Goal: Information Seeking & Learning: Check status

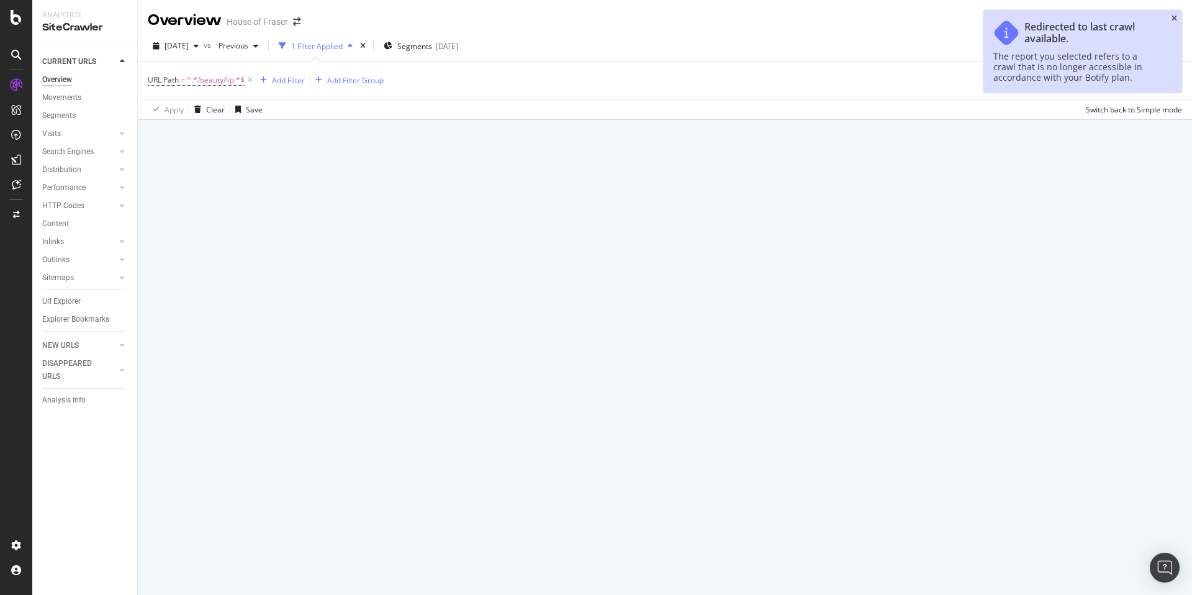
click at [1174, 15] on icon "close toast" at bounding box center [1175, 18] width 6 height 7
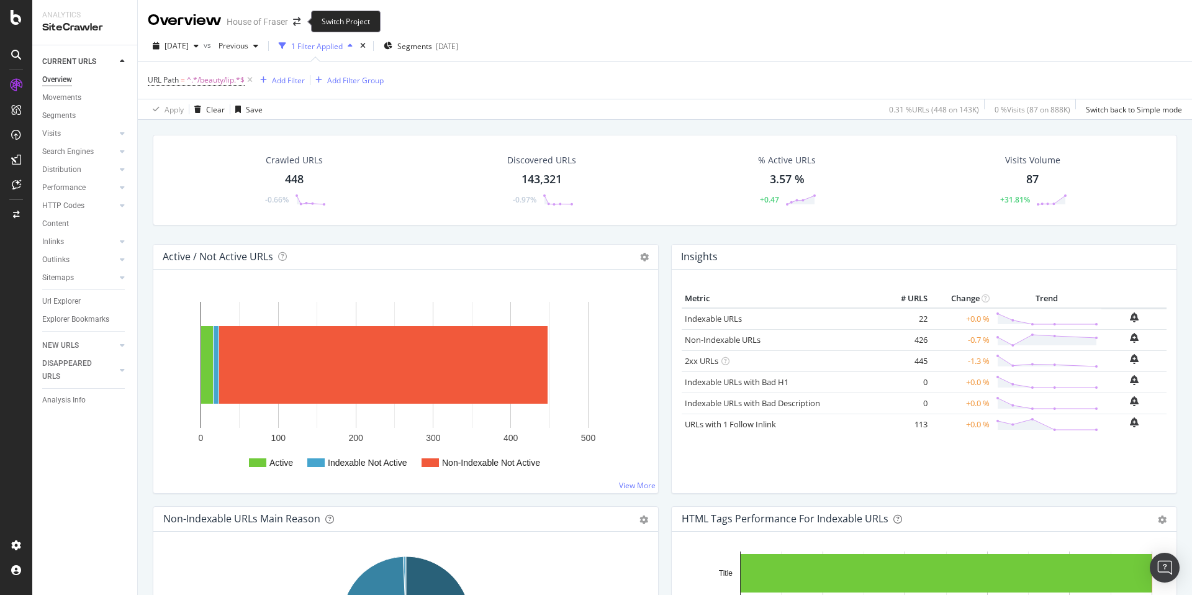
click at [304, 19] on span at bounding box center [296, 21] width 17 height 9
click at [298, 19] on icon "arrow-right-arrow-left" at bounding box center [296, 21] width 7 height 9
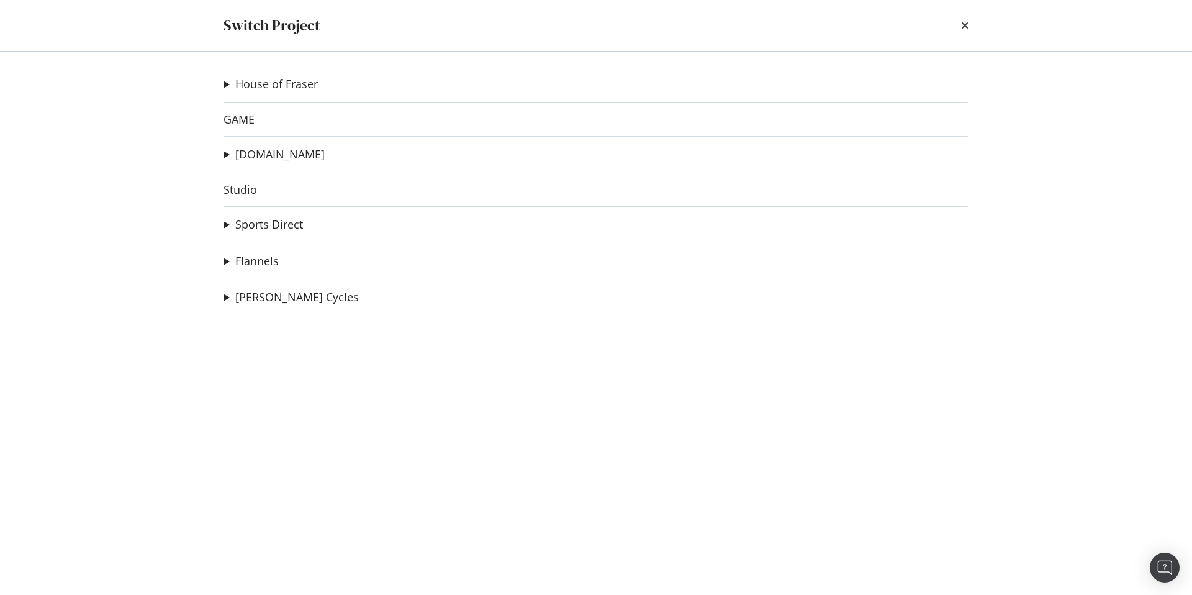
click at [261, 260] on link "Flannels" at bounding box center [256, 261] width 43 height 13
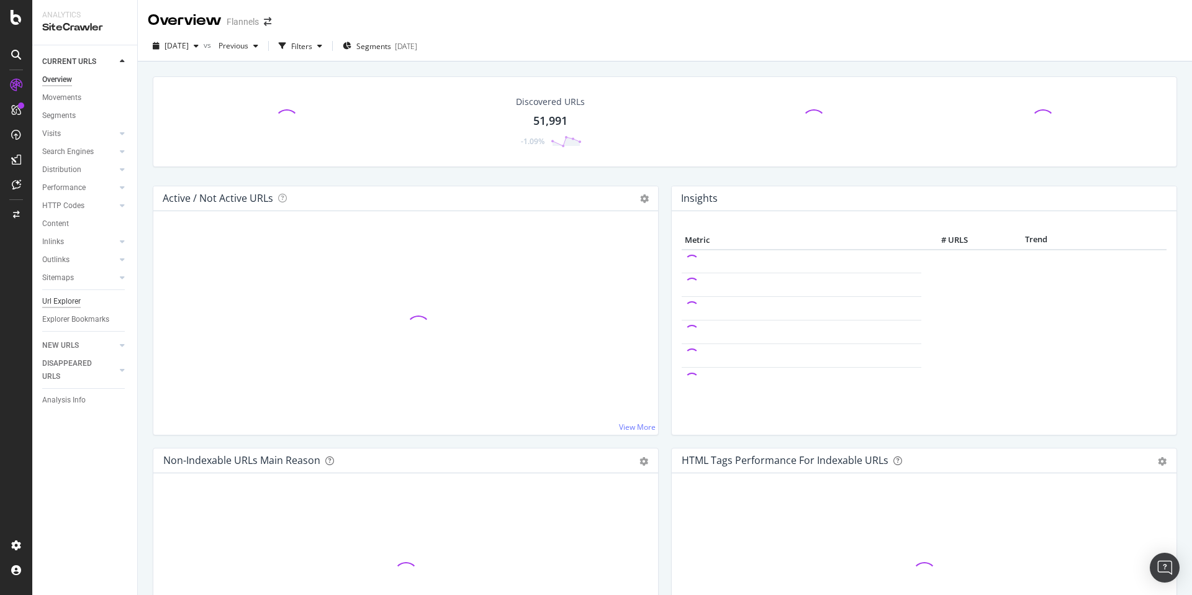
click at [73, 296] on div "Url Explorer" at bounding box center [61, 301] width 39 height 13
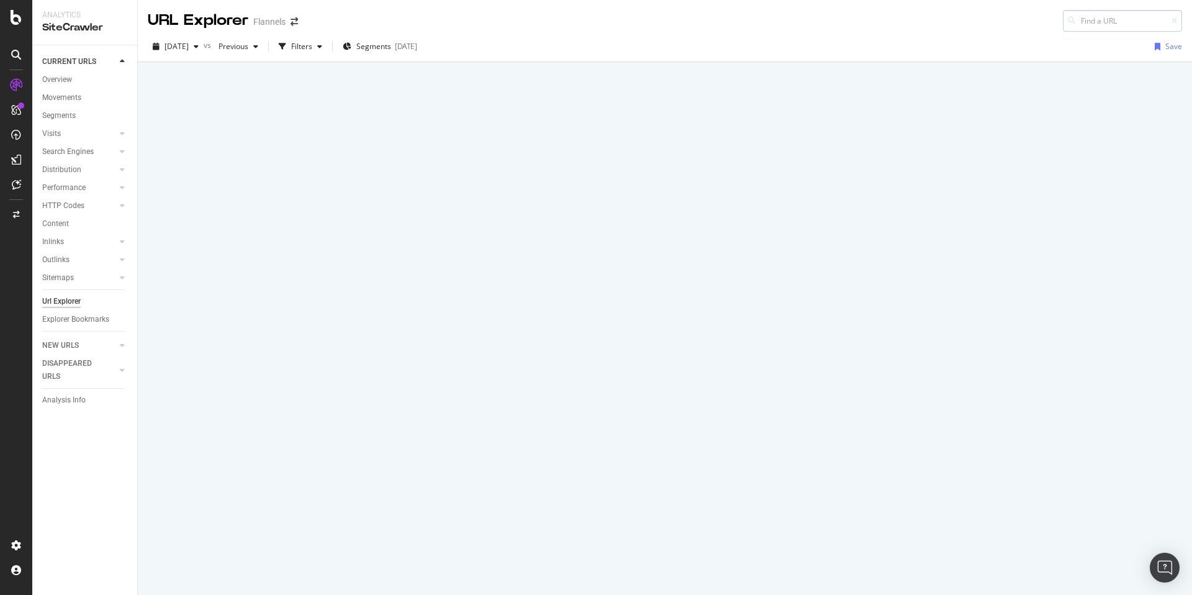
click at [1103, 22] on input at bounding box center [1122, 21] width 119 height 22
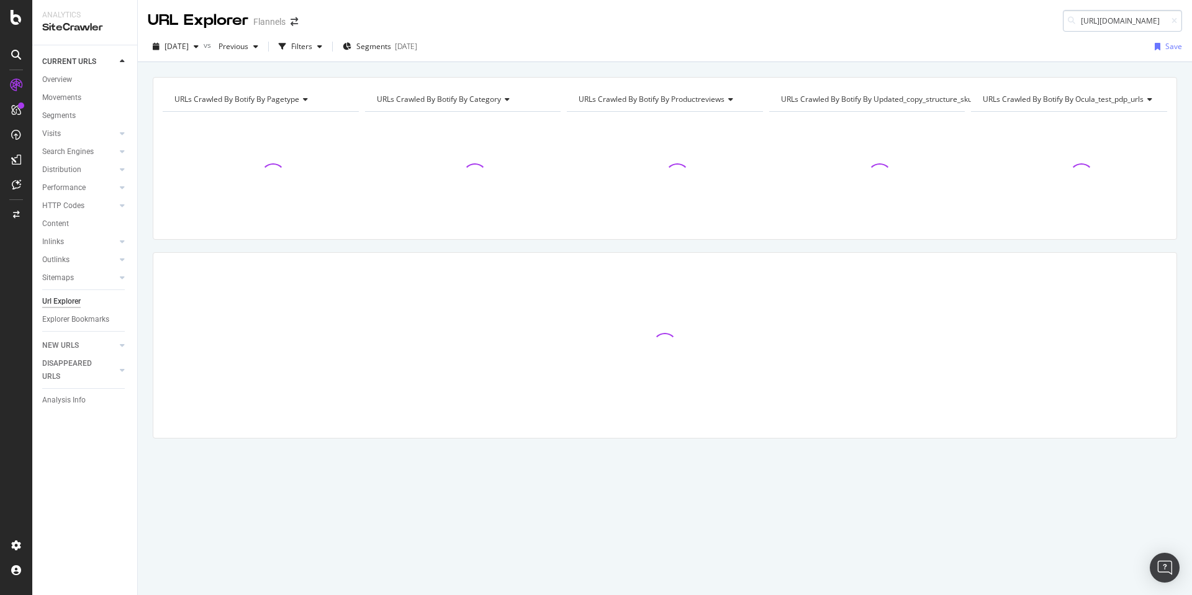
scroll to position [0, 93]
type input "https://www.flannels.com/armani/emporio-armani"
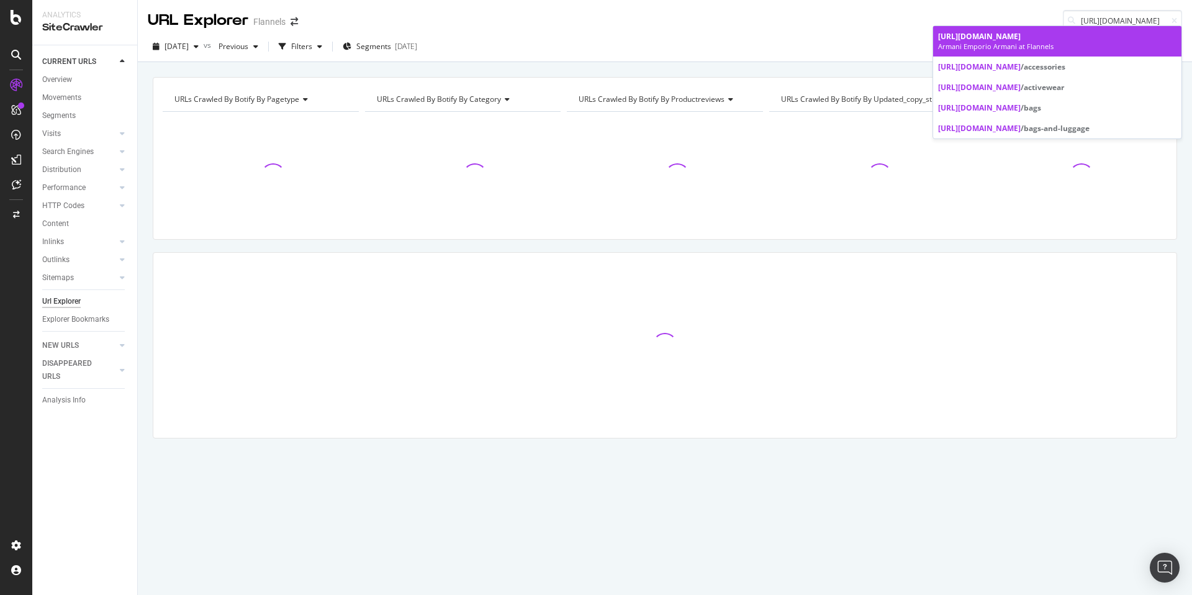
click at [1021, 40] on span "https://www.flannels.com/armani/emporio-armani" at bounding box center [979, 36] width 83 height 11
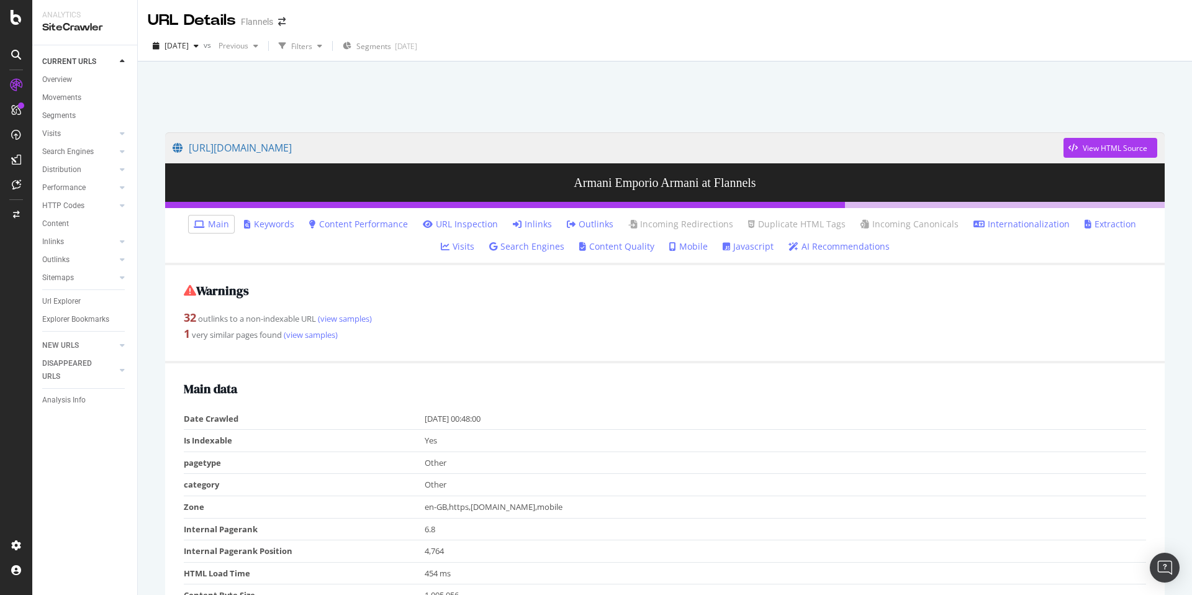
click at [513, 227] on link "Inlinks" at bounding box center [532, 224] width 39 height 12
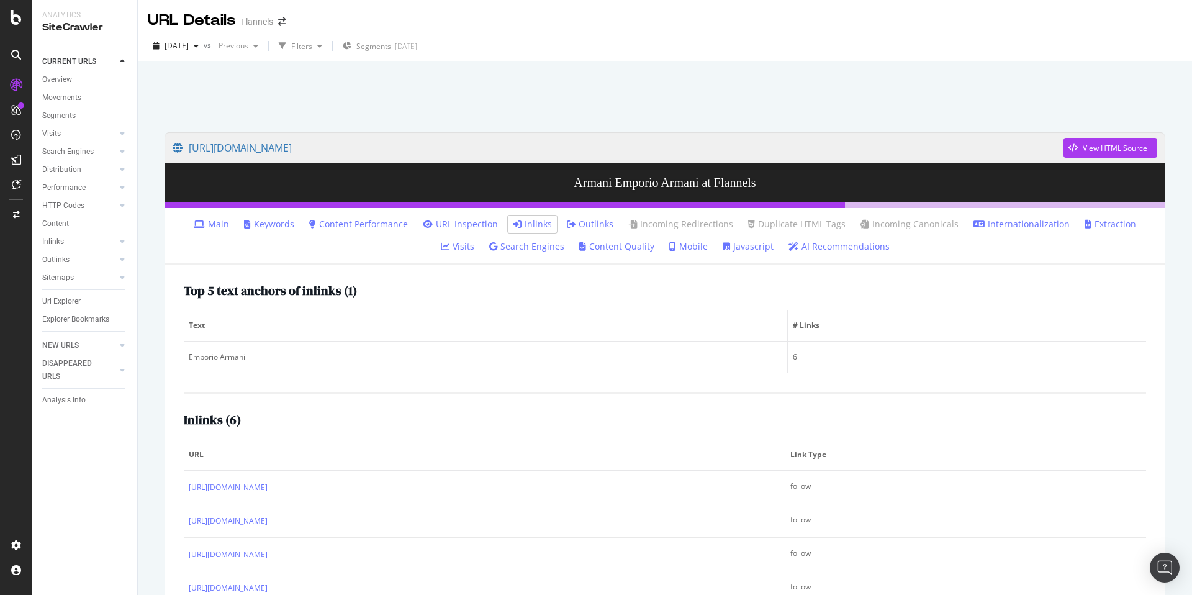
scroll to position [108, 0]
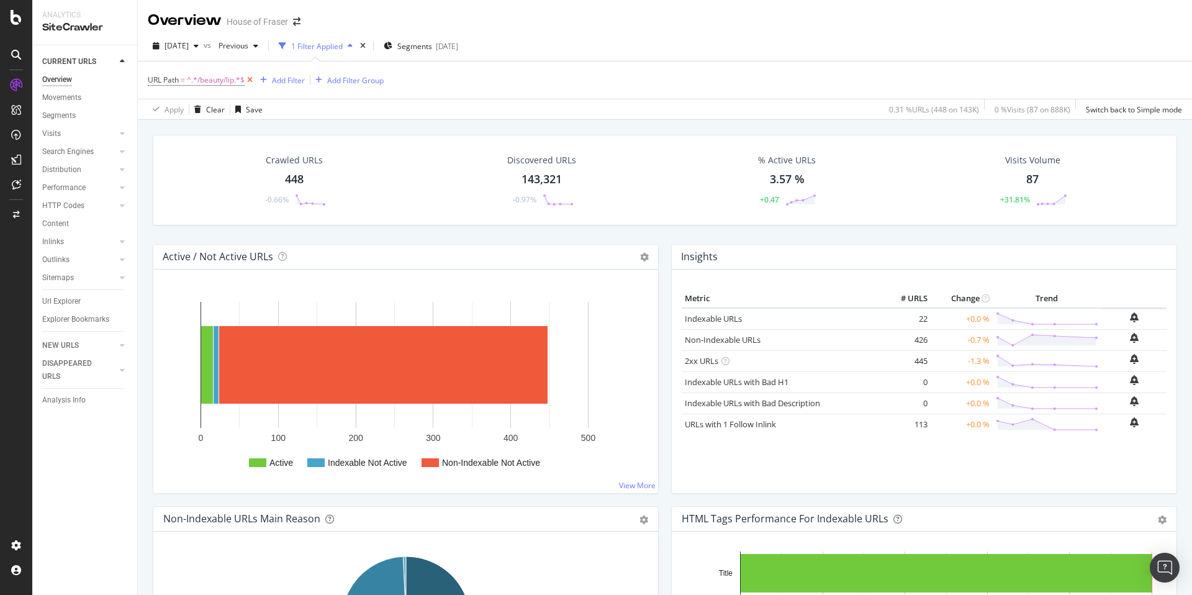
click at [249, 79] on icon at bounding box center [250, 80] width 11 height 12
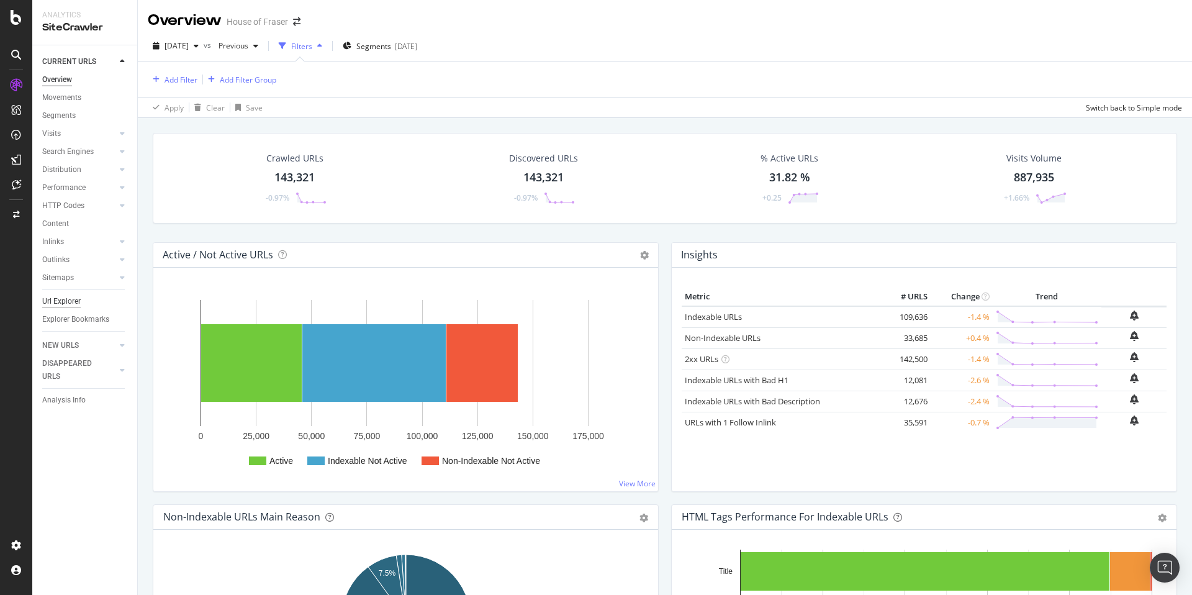
click at [78, 301] on div "Url Explorer" at bounding box center [61, 301] width 39 height 13
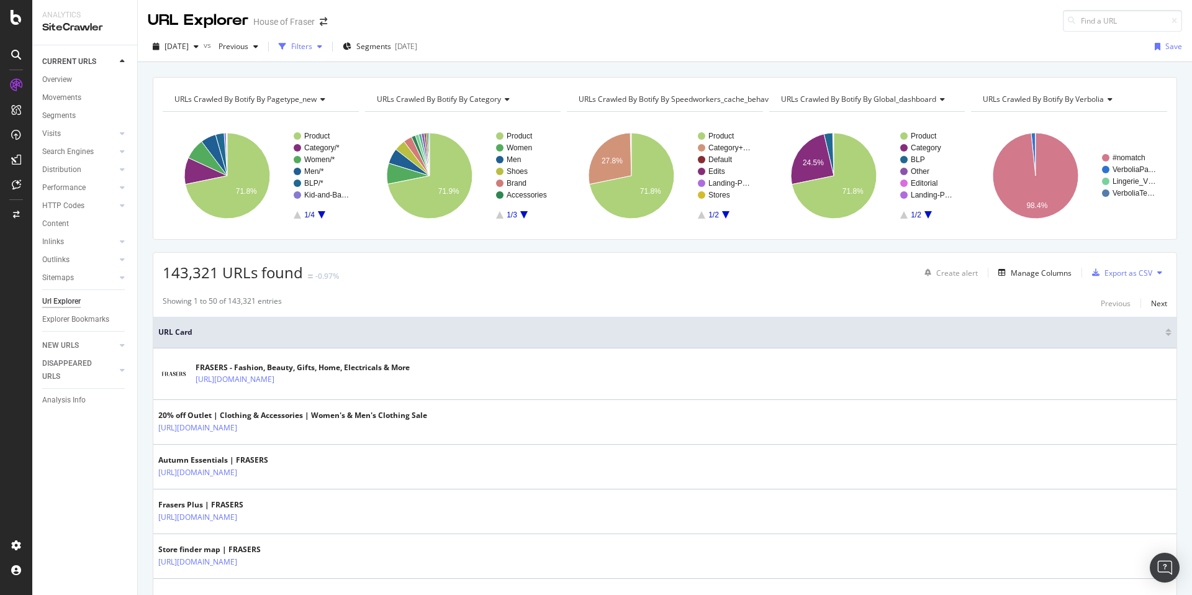
click at [312, 47] on div "Filters" at bounding box center [301, 46] width 21 height 11
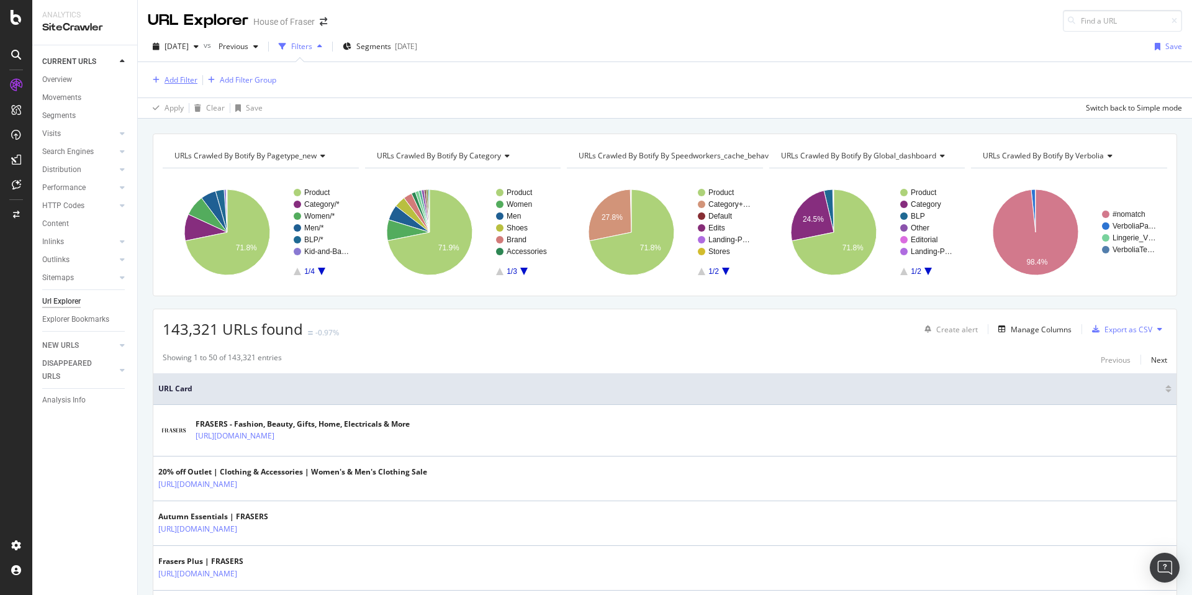
click at [162, 81] on div "button" at bounding box center [156, 79] width 17 height 7
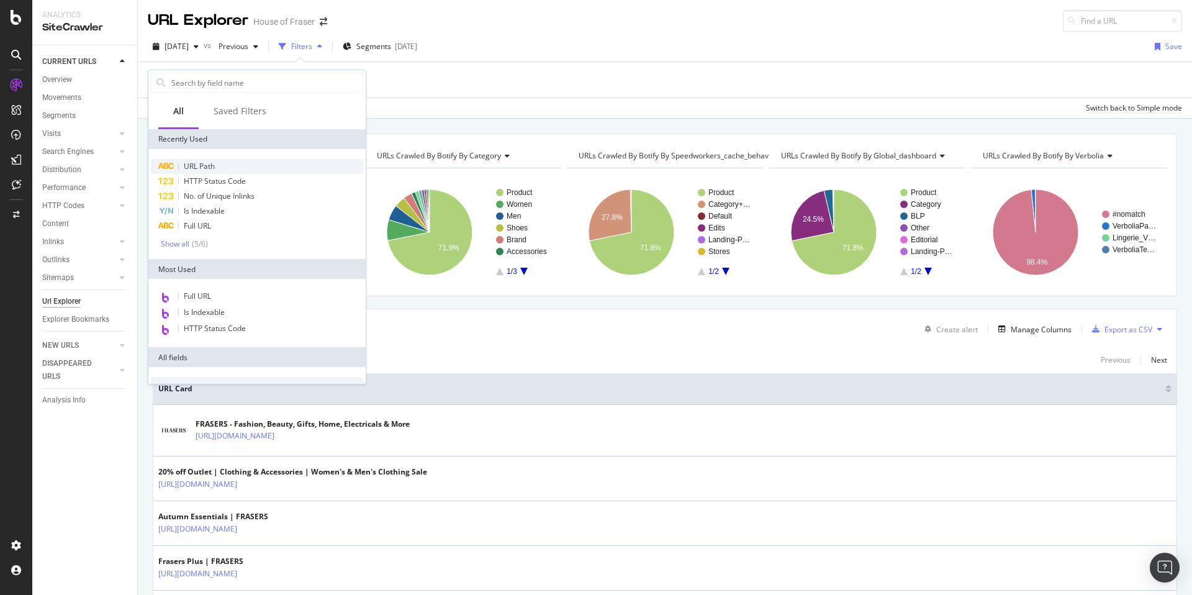
click at [215, 165] on div "URL Path" at bounding box center [257, 166] width 212 height 15
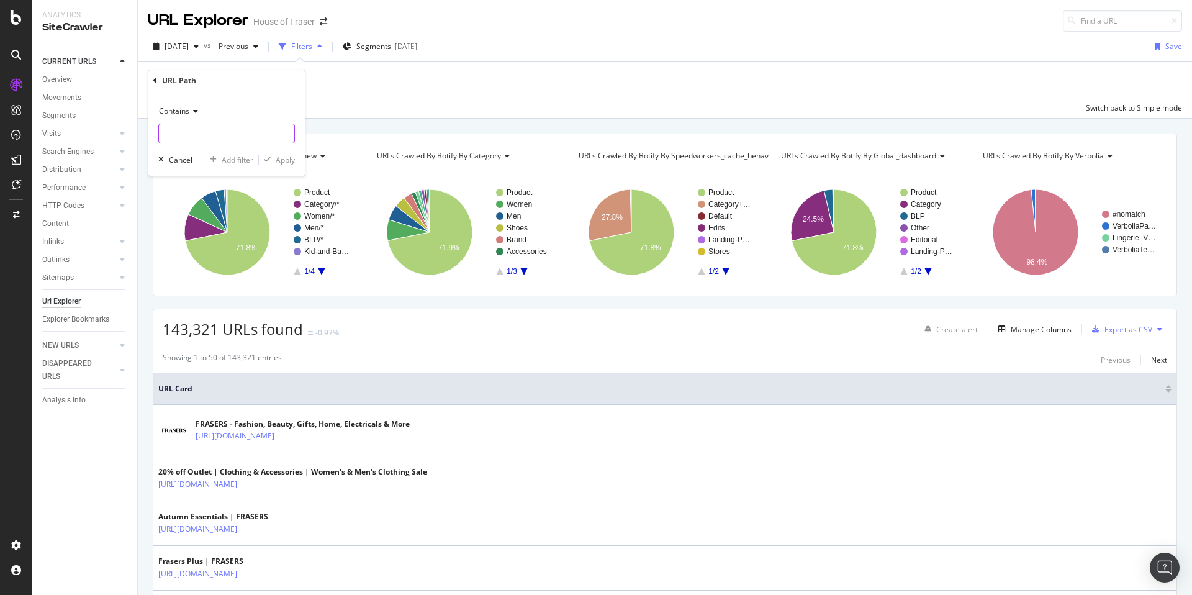
click at [270, 135] on input "text" at bounding box center [226, 134] width 135 height 20
type input "/men/knitwear"
click at [277, 163] on div "Apply" at bounding box center [285, 160] width 19 height 11
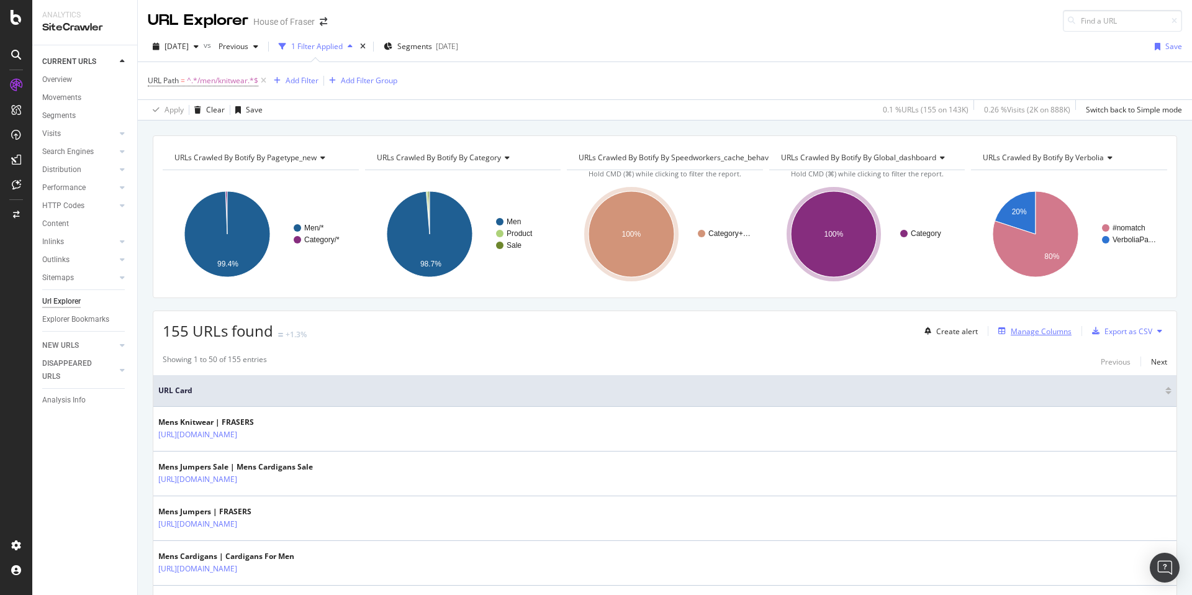
click at [1022, 324] on button "Manage Columns" at bounding box center [1033, 331] width 78 height 15
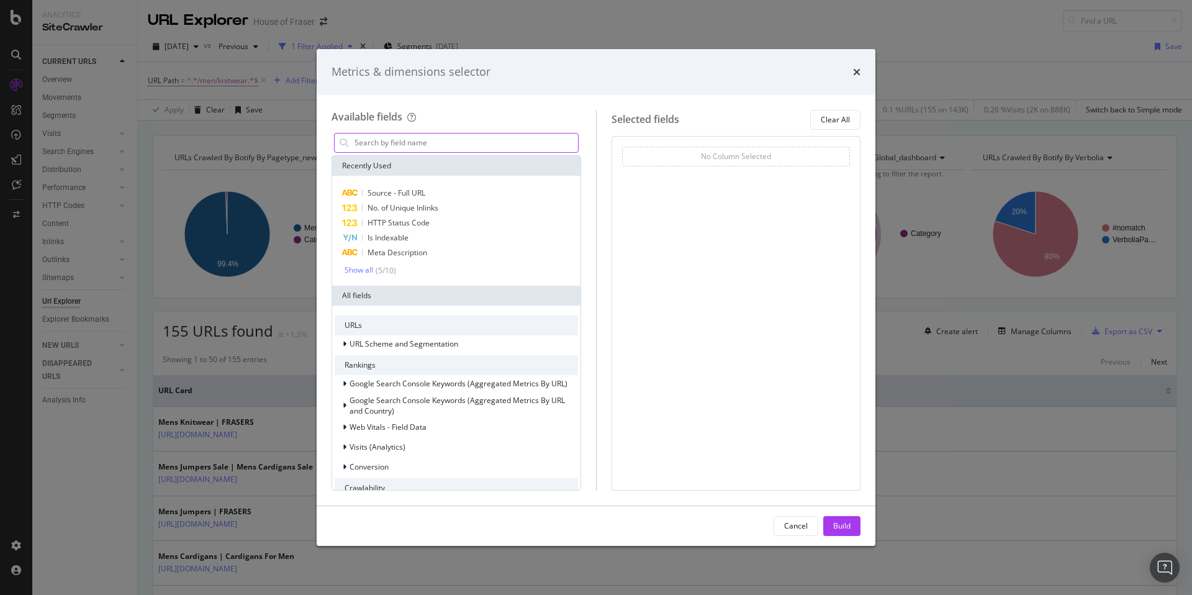
click at [428, 142] on input "modal" at bounding box center [465, 143] width 225 height 19
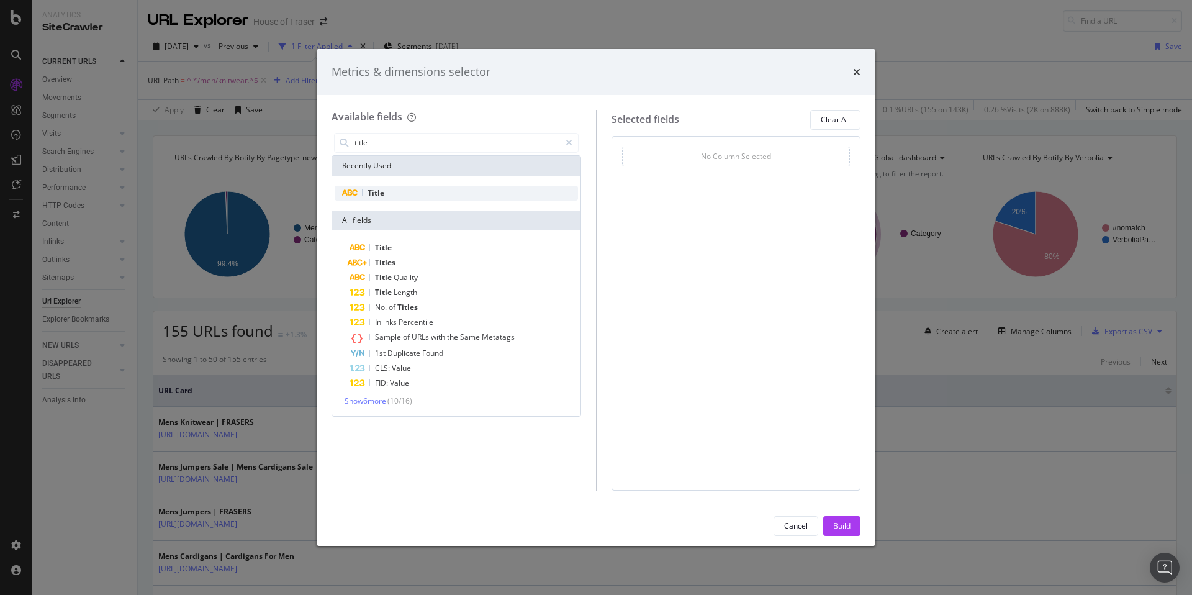
click at [395, 194] on div "Title" at bounding box center [456, 193] width 243 height 15
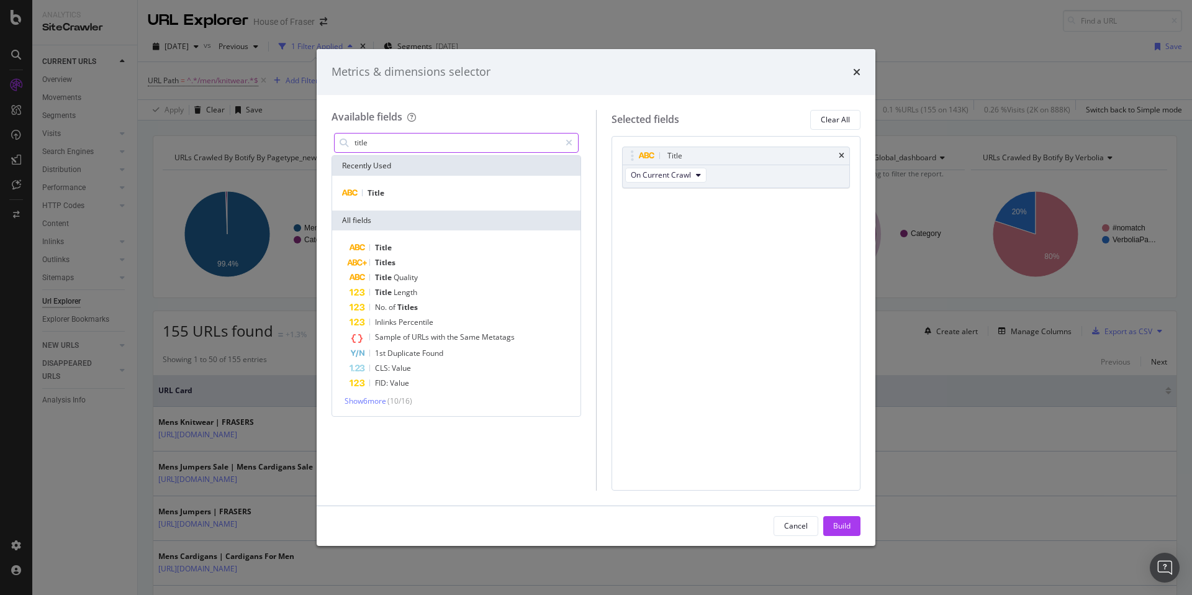
drag, startPoint x: 400, startPoint y: 143, endPoint x: 332, endPoint y: 142, distance: 67.7
click at [332, 142] on div "title" at bounding box center [457, 142] width 250 height 25
click at [366, 150] on input "title" at bounding box center [456, 143] width 207 height 19
drag, startPoint x: 371, startPoint y: 149, endPoint x: 345, endPoint y: 149, distance: 26.1
click at [345, 149] on div "title" at bounding box center [456, 143] width 245 height 20
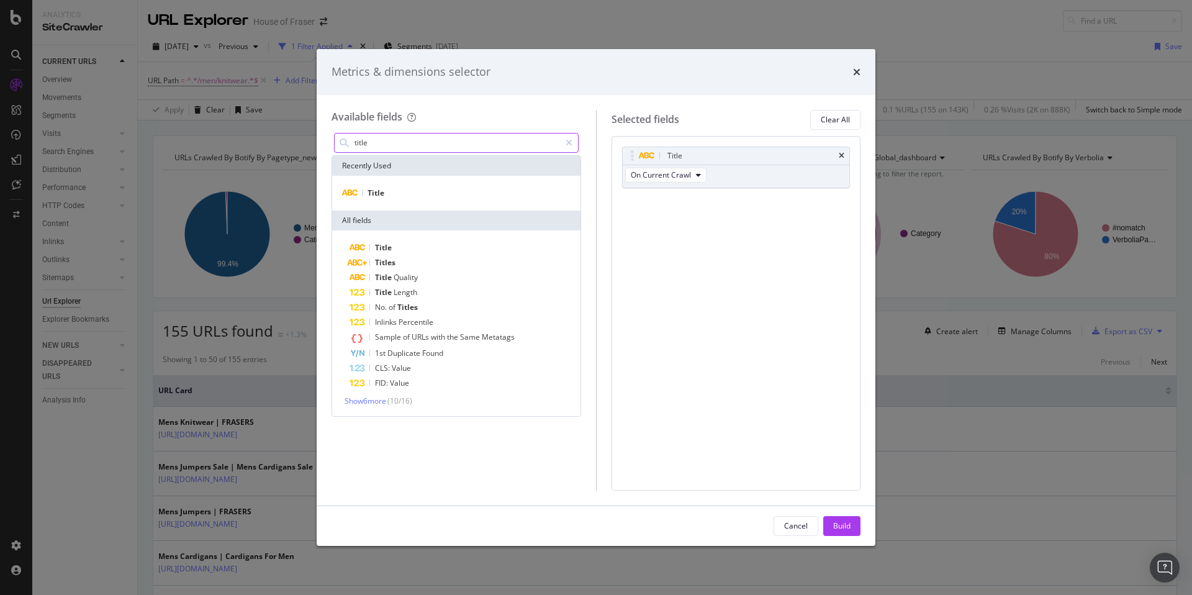
drag, startPoint x: 366, startPoint y: 145, endPoint x: 351, endPoint y: 141, distance: 14.8
click at [351, 141] on div "title" at bounding box center [456, 143] width 245 height 20
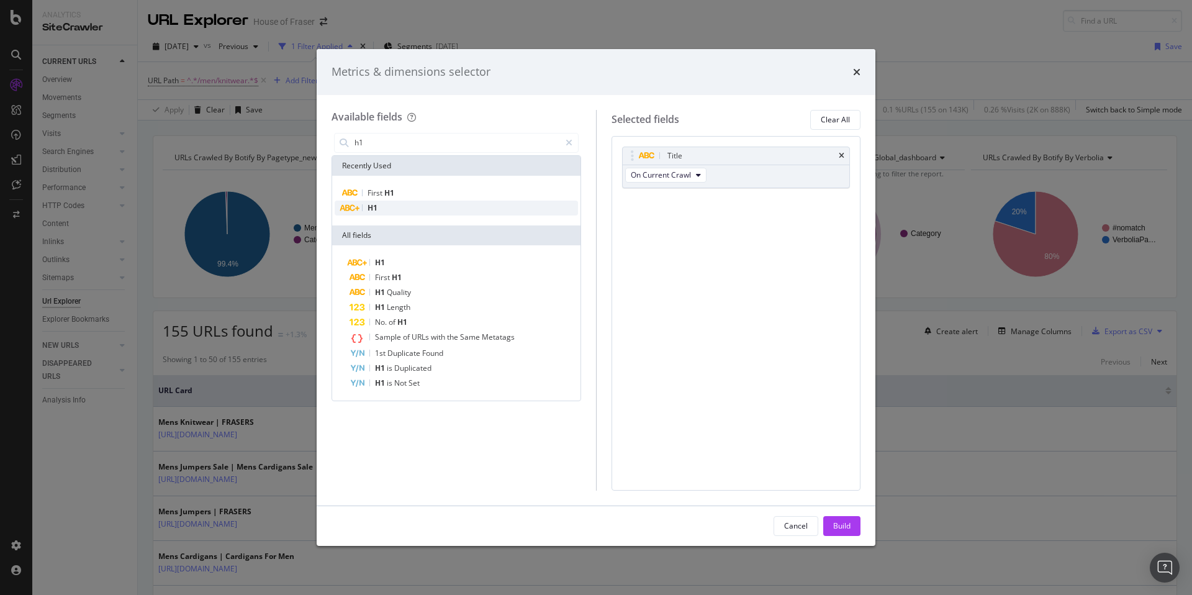
click at [383, 207] on div "H1" at bounding box center [456, 208] width 243 height 15
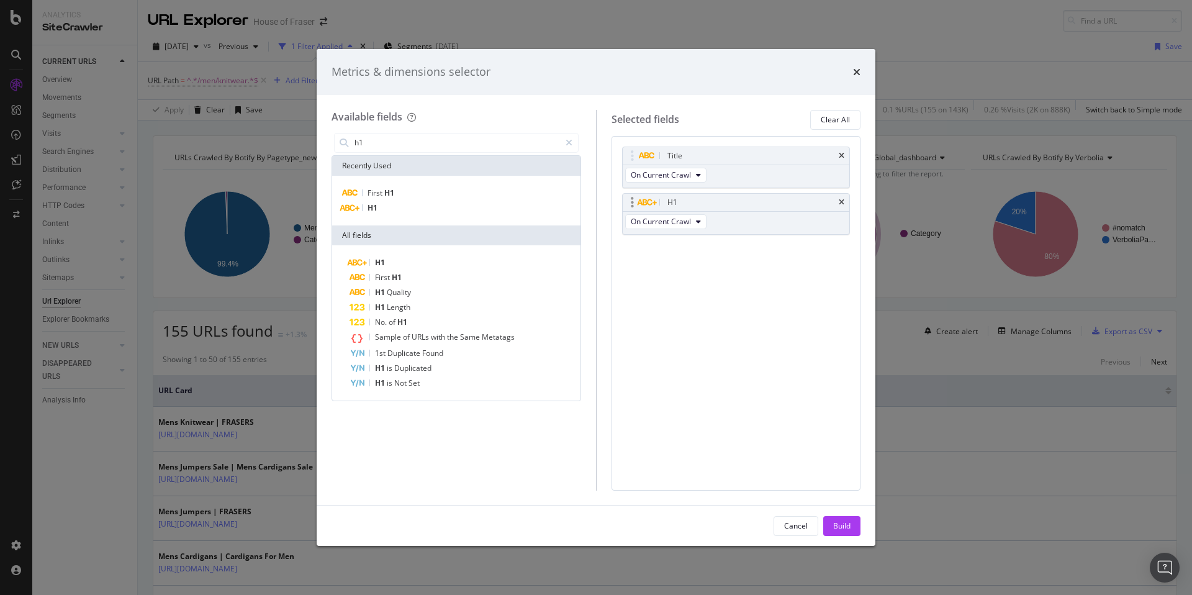
click at [846, 204] on div "H1" at bounding box center [736, 202] width 227 height 17
click at [840, 202] on icon "times" at bounding box center [842, 202] width 6 height 7
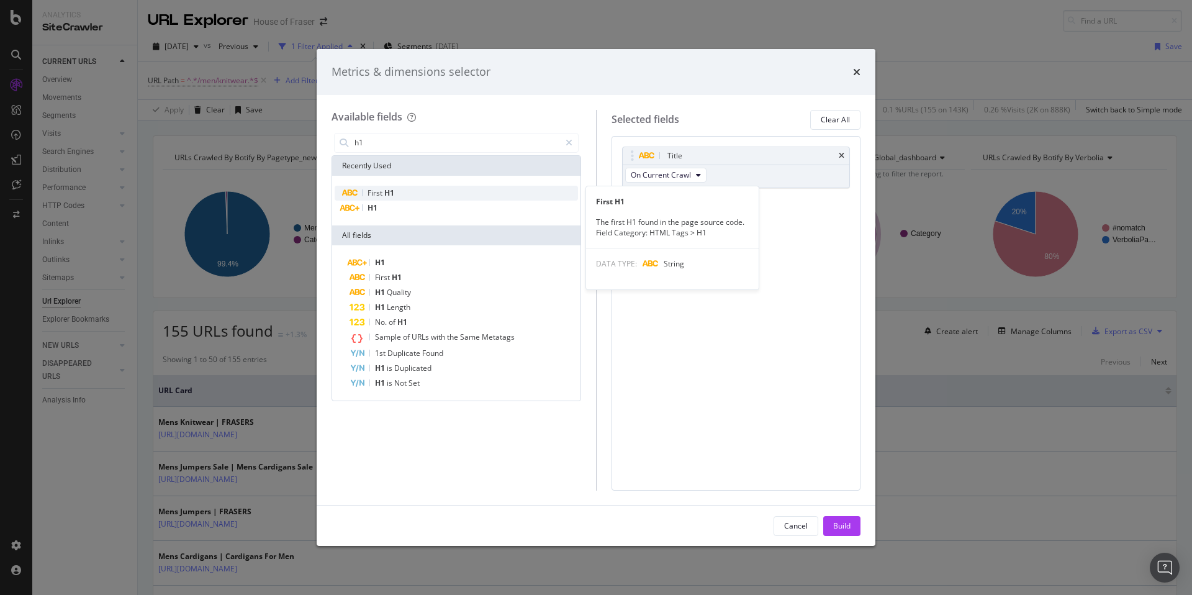
click at [388, 190] on span "H1" at bounding box center [389, 193] width 10 height 11
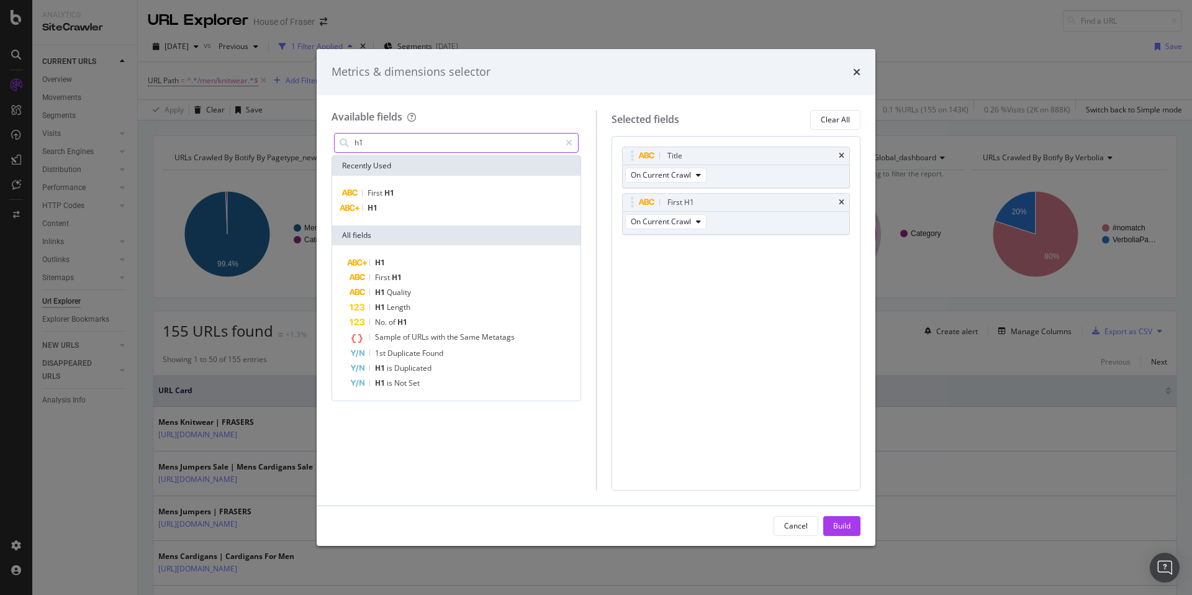
drag, startPoint x: 368, startPoint y: 140, endPoint x: 387, endPoint y: 147, distance: 20.2
click at [387, 147] on input "h1" at bounding box center [456, 143] width 207 height 19
drag, startPoint x: 387, startPoint y: 147, endPoint x: 351, endPoint y: 141, distance: 35.8
click at [351, 141] on div "h1" at bounding box center [456, 143] width 245 height 20
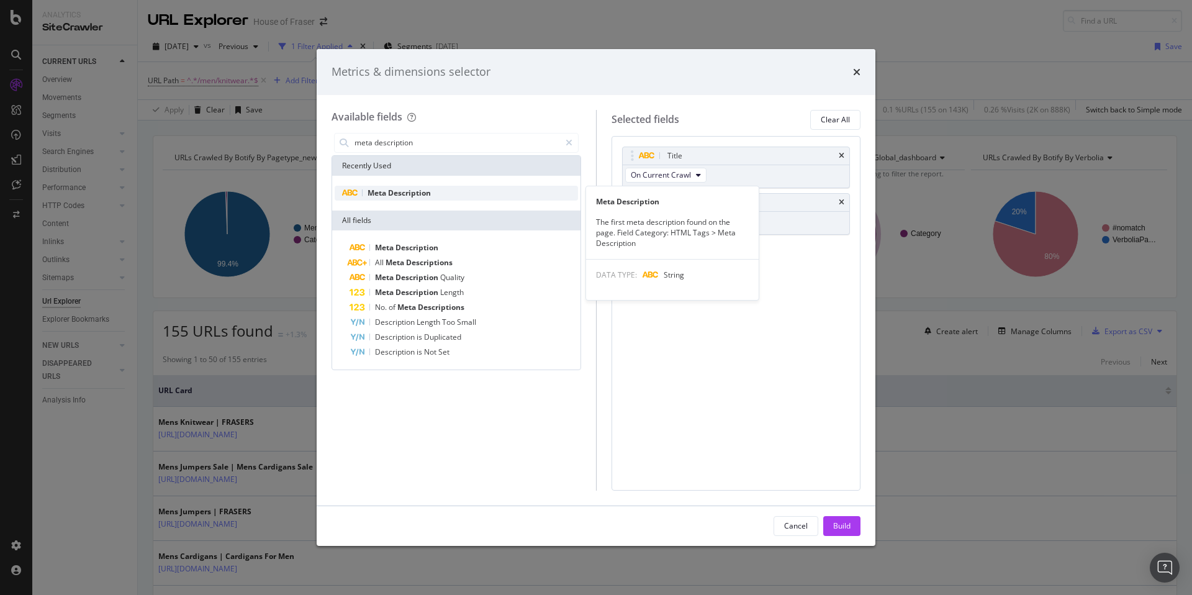
click at [376, 191] on span "Meta" at bounding box center [378, 193] width 20 height 11
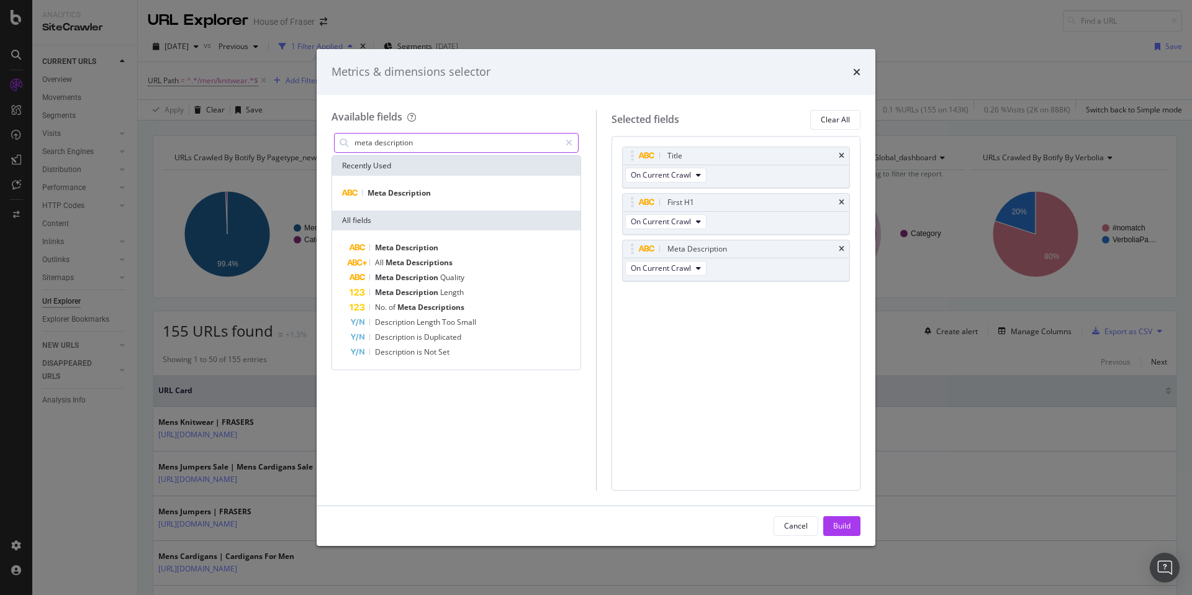
drag, startPoint x: 439, startPoint y: 140, endPoint x: 311, endPoint y: 137, distance: 128.0
click at [311, 137] on div "Metrics & dimensions selector Available fields meta description Recently Used M…" at bounding box center [596, 297] width 1192 height 595
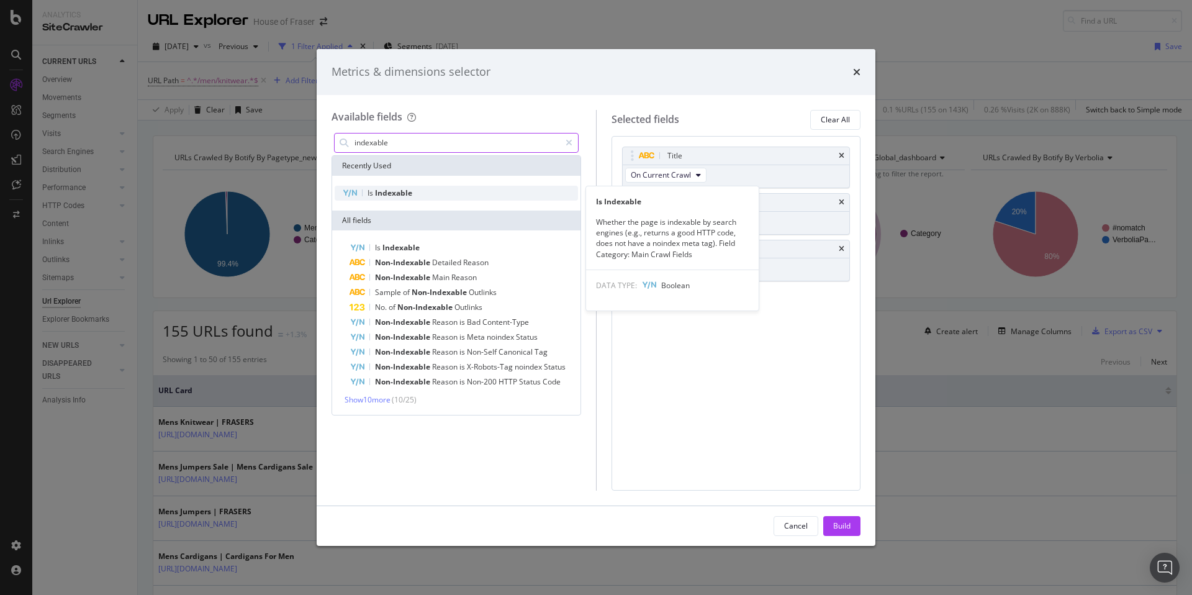
type input "indexable"
click at [469, 193] on div "Is Indexable" at bounding box center [456, 193] width 243 height 15
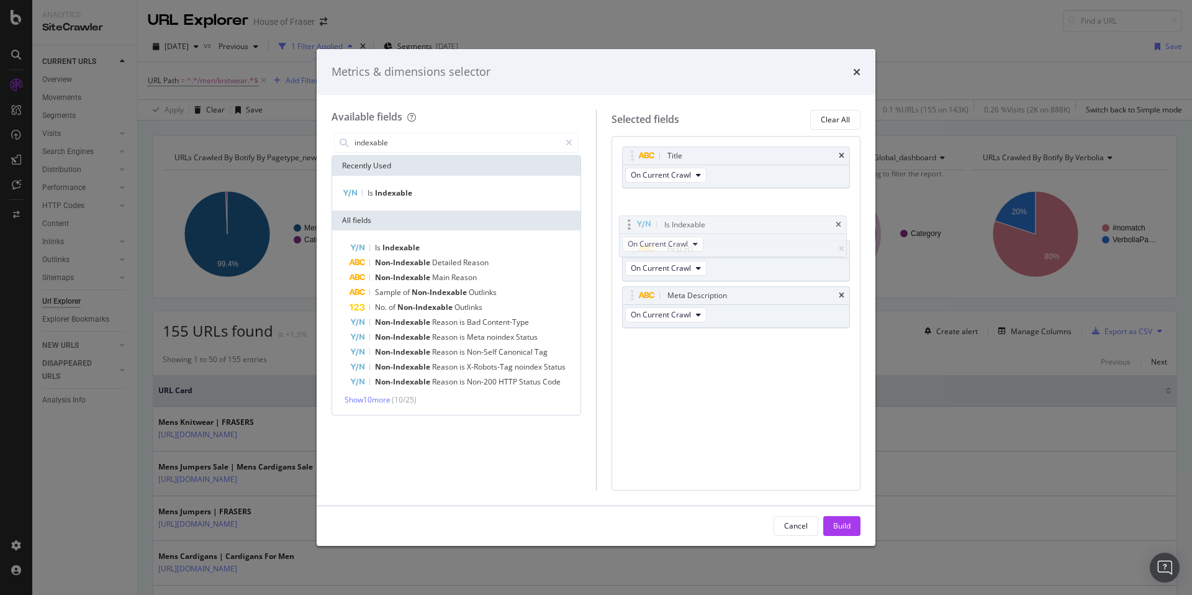
drag, startPoint x: 633, startPoint y: 295, endPoint x: 630, endPoint y: 224, distance: 70.9
click at [630, 224] on body "Analytics SiteCrawler CURRENT URLS Overview Movements Segments Visits Analysis …" at bounding box center [596, 297] width 1192 height 595
drag, startPoint x: 631, startPoint y: 202, endPoint x: 631, endPoint y: 142, distance: 59.6
click at [631, 142] on body "Analytics SiteCrawler CURRENT URLS Overview Movements Segments Visits Analysis …" at bounding box center [596, 297] width 1192 height 595
click at [840, 526] on div "Build" at bounding box center [841, 525] width 17 height 11
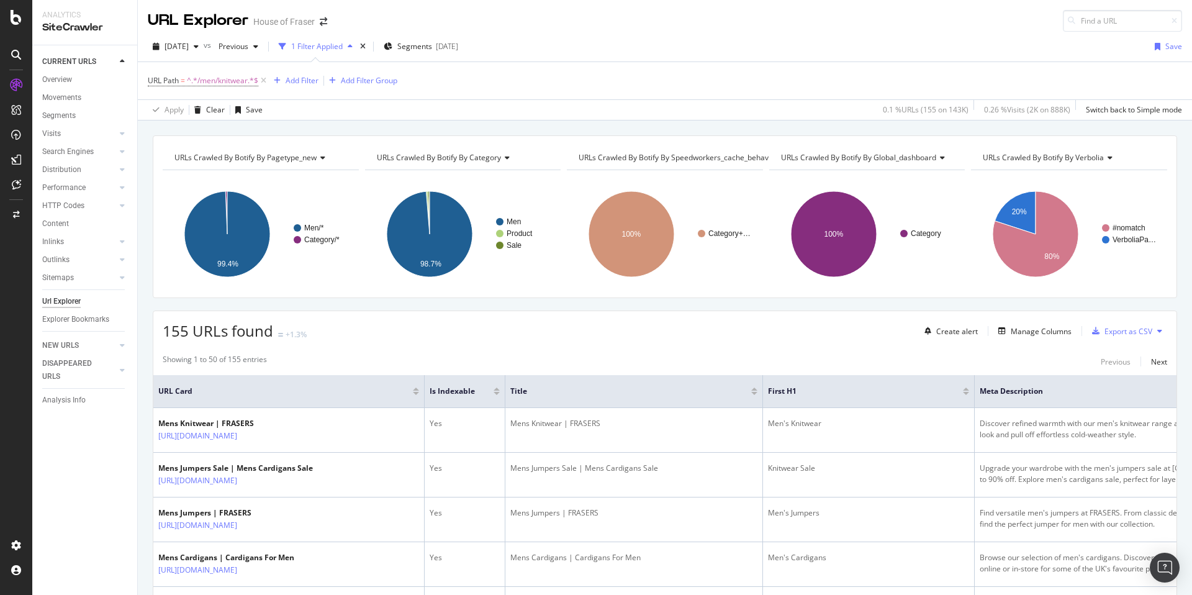
click at [1007, 156] on span "URLs Crawled By Botify By verbolia" at bounding box center [1043, 157] width 121 height 11
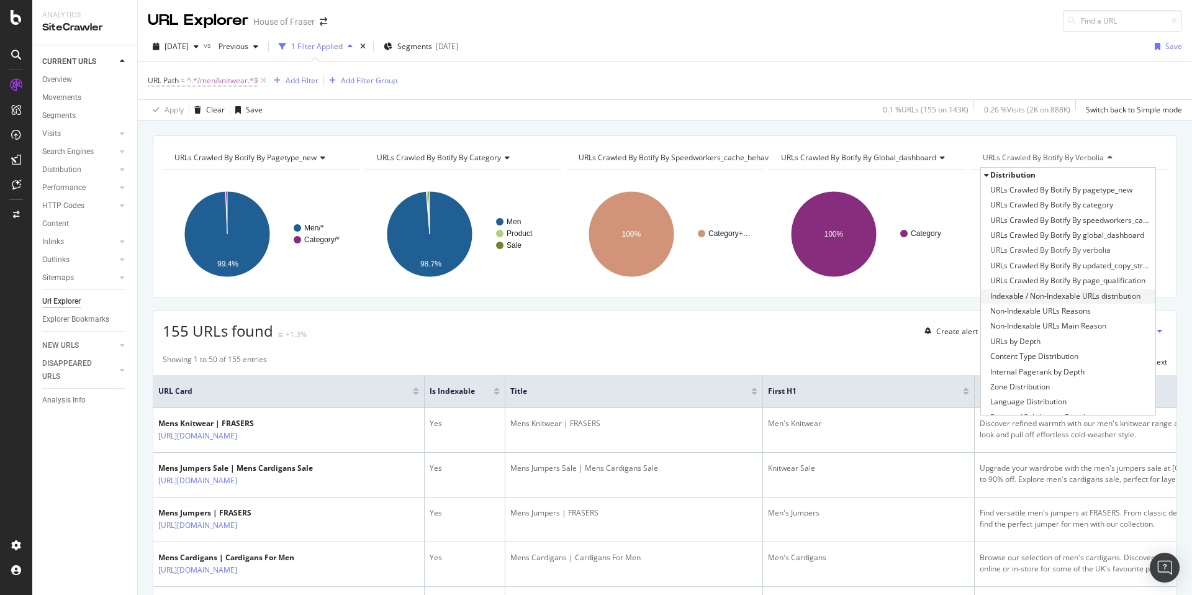
click at [1028, 300] on span "Indexable / Non-Indexable URLs distribution" at bounding box center [1065, 296] width 150 height 12
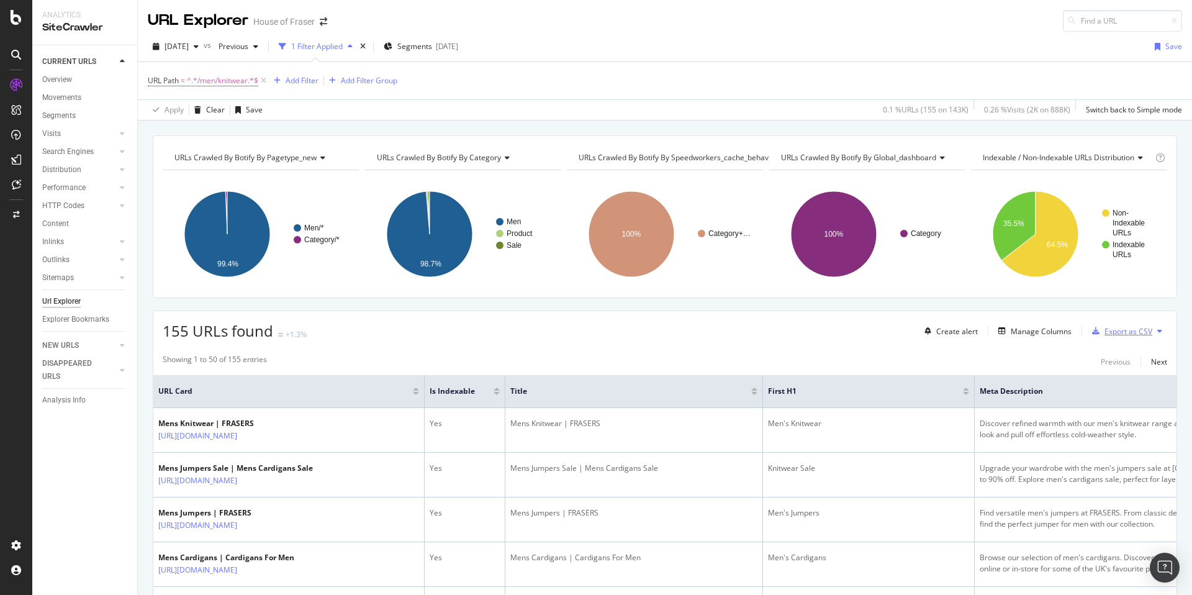
click at [1117, 327] on div "Export as CSV" at bounding box center [1129, 331] width 48 height 11
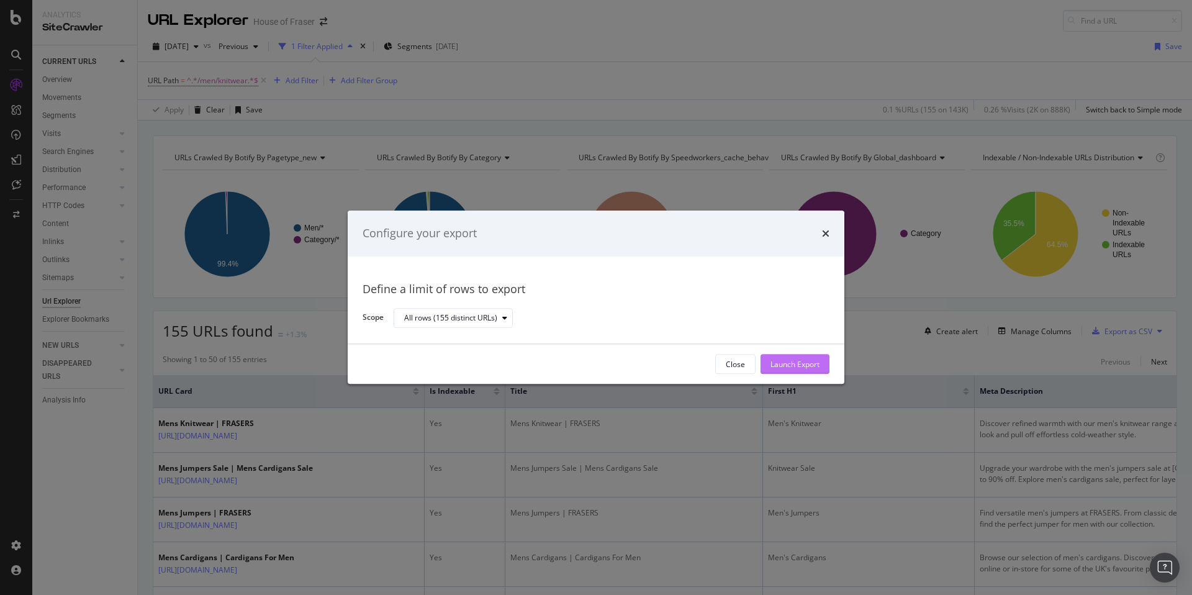
click at [781, 358] on div "Launch Export" at bounding box center [795, 364] width 49 height 19
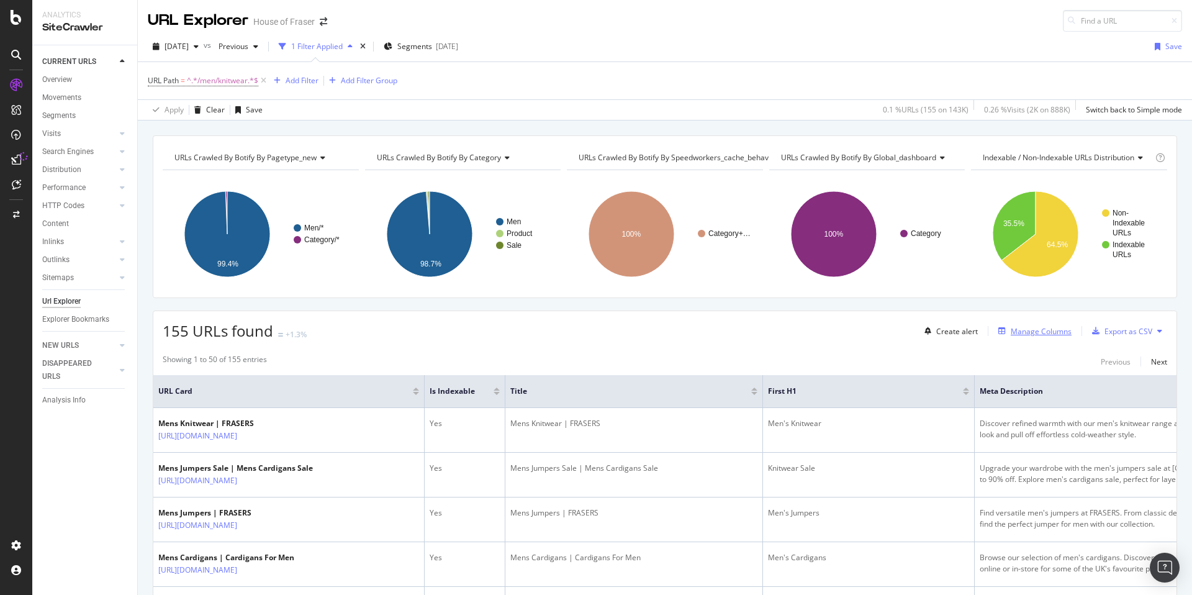
click at [1047, 332] on div "Manage Columns" at bounding box center [1041, 331] width 61 height 11
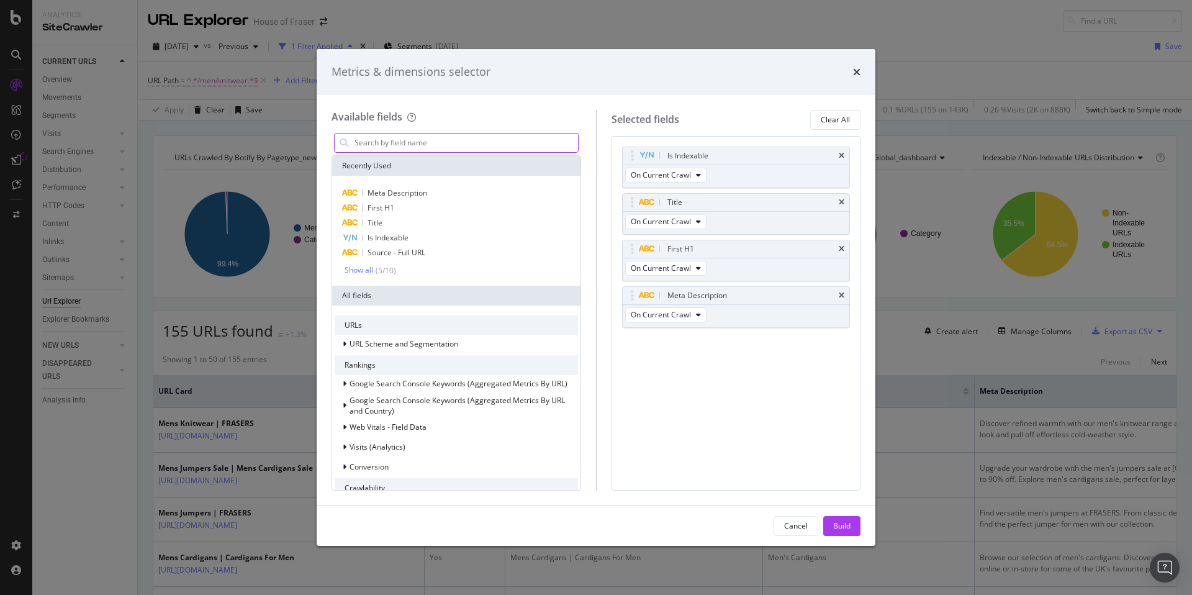
click at [442, 143] on input "modal" at bounding box center [465, 143] width 225 height 19
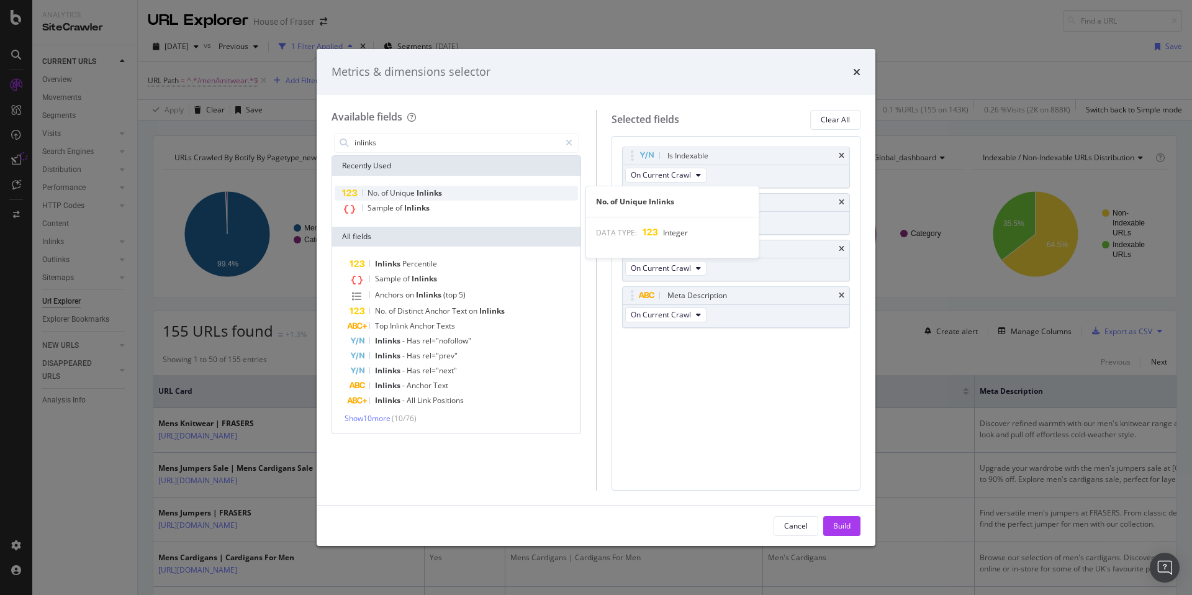
type input "inlinks"
click at [433, 193] on span "Inlinks" at bounding box center [429, 193] width 25 height 11
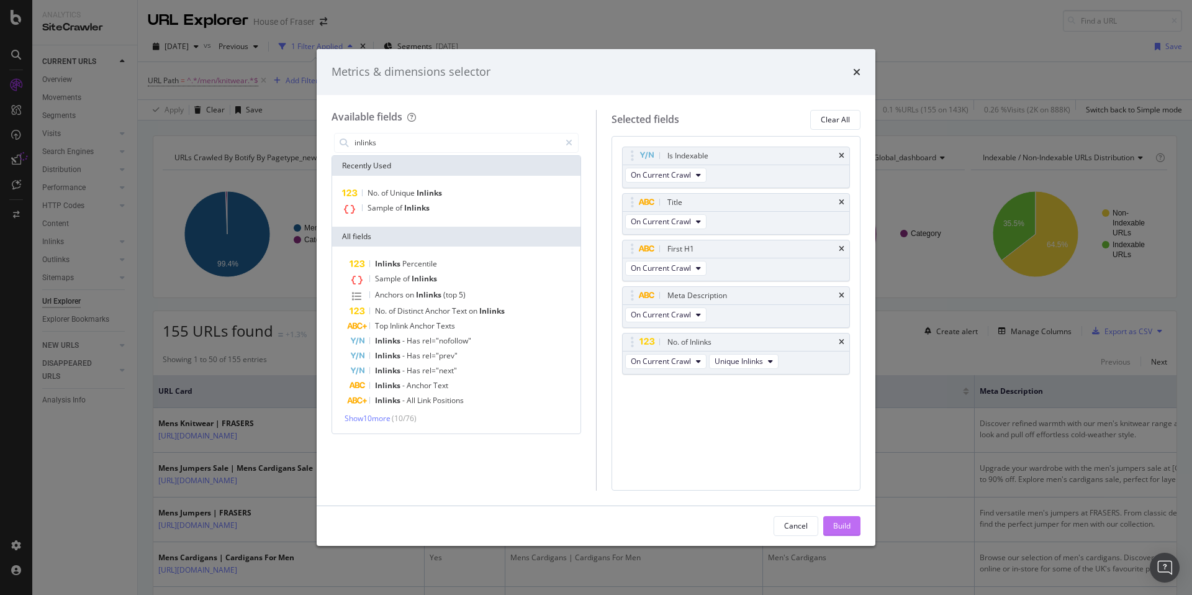
click at [834, 522] on div "Build" at bounding box center [841, 525] width 17 height 11
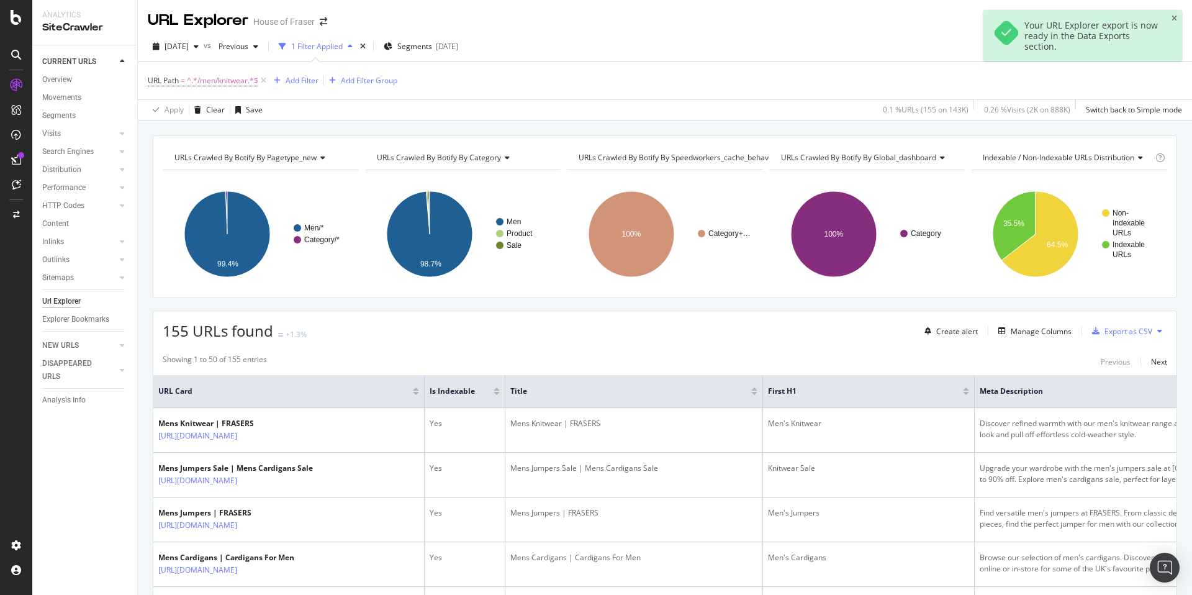
click at [15, 161] on icon at bounding box center [16, 160] width 10 height 10
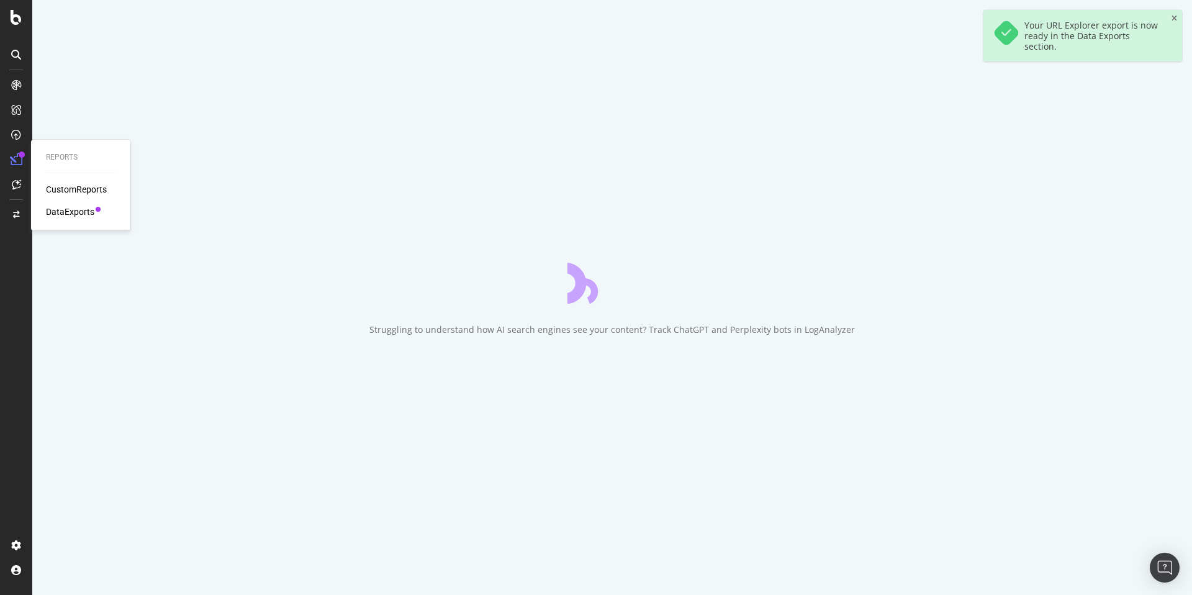
click at [61, 217] on div "DataExports" at bounding box center [70, 212] width 48 height 12
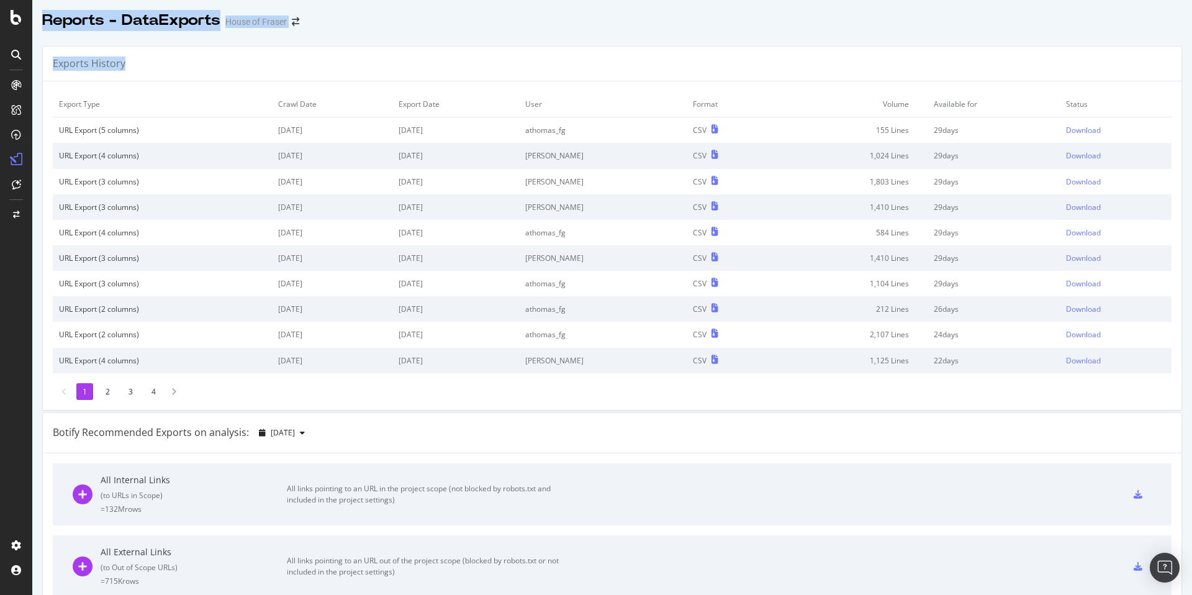
drag, startPoint x: 175, startPoint y: 78, endPoint x: 11, endPoint y: -40, distance: 202.1
click at [11, 0] on html "Reports - DataExports House of Fraser Exports History Export Type Crawl Date Ex…" at bounding box center [596, 297] width 1192 height 595
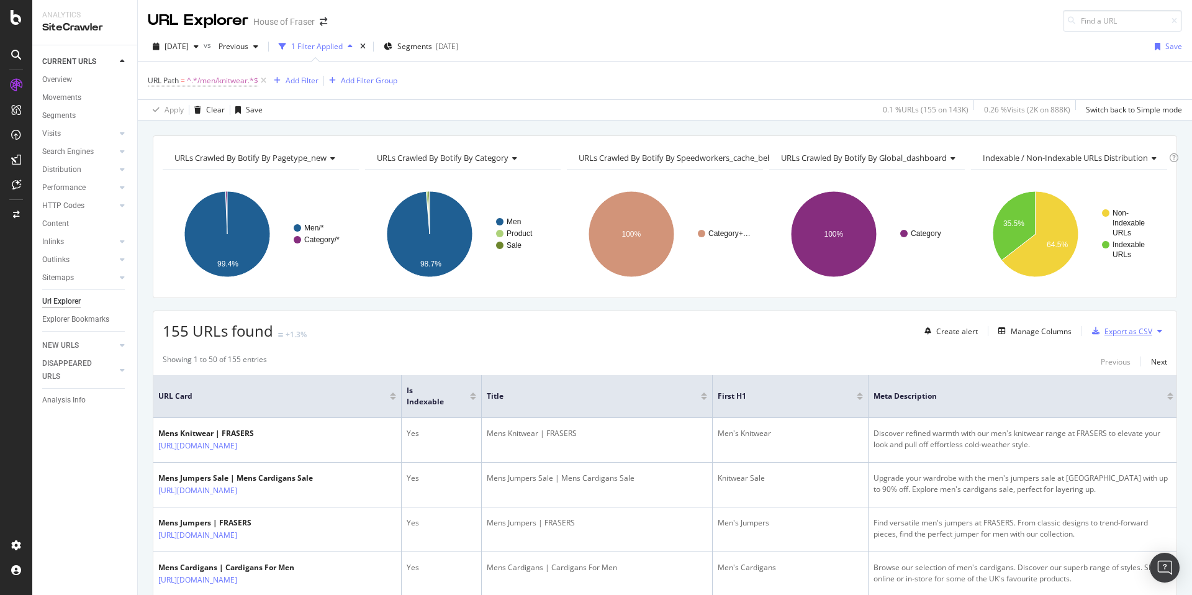
click at [1125, 330] on div "Export as CSV" at bounding box center [1129, 331] width 48 height 11
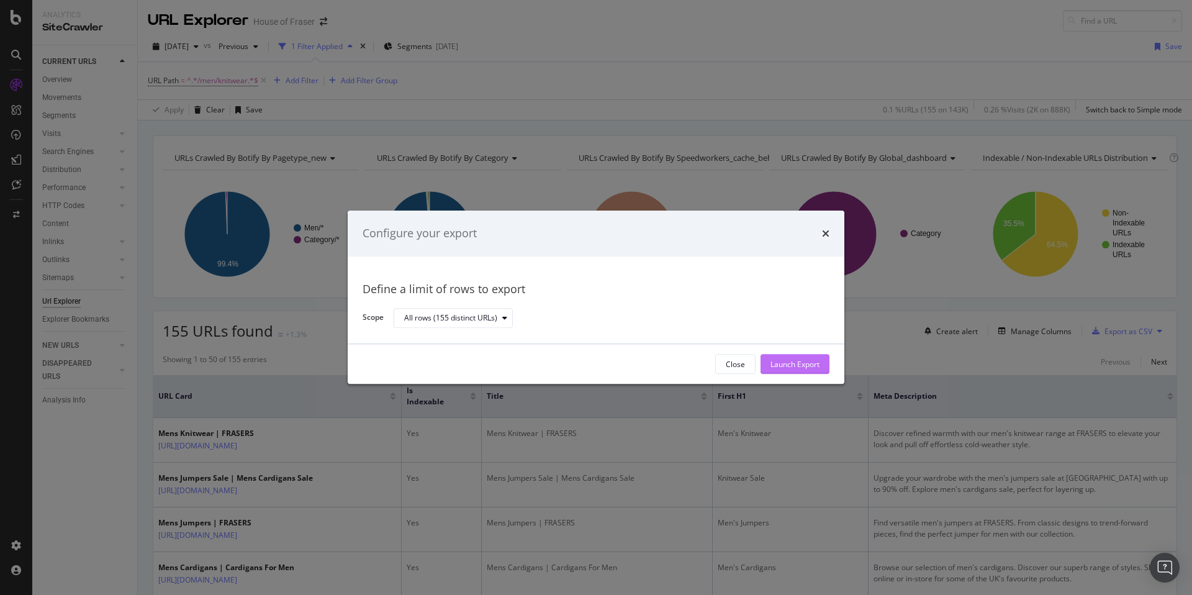
click at [797, 361] on div "Launch Export" at bounding box center [795, 364] width 49 height 11
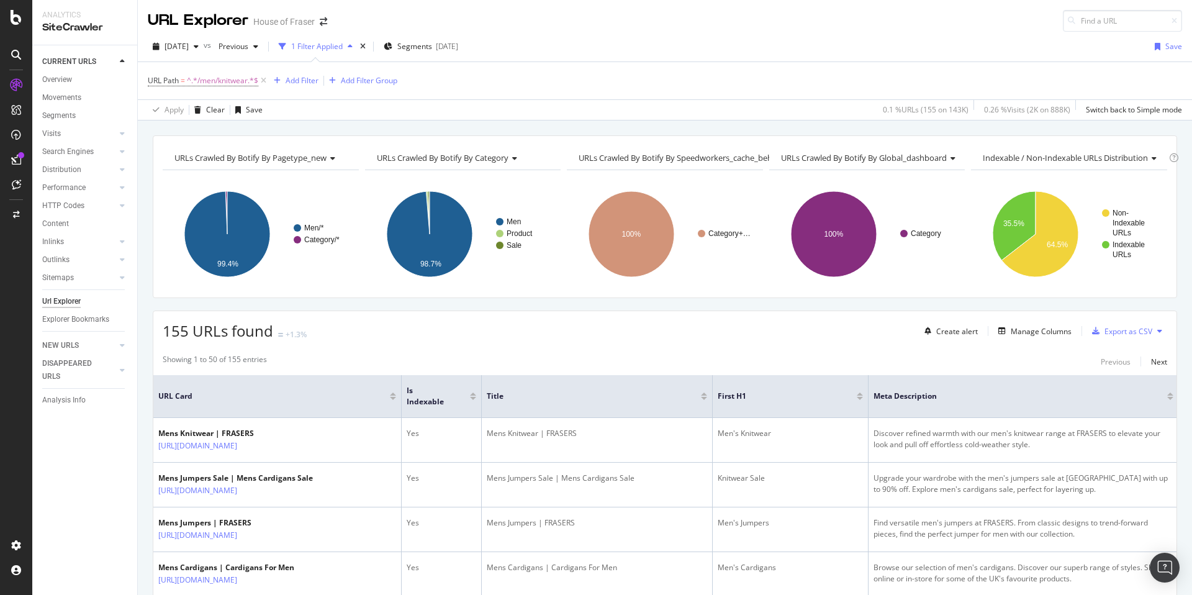
click at [73, 470] on div "CURRENT URLS Overview Movements Segments Visits Analysis Orphan URLs Search Eng…" at bounding box center [84, 320] width 105 height 550
click at [63, 215] on div "DataExports" at bounding box center [70, 212] width 48 height 12
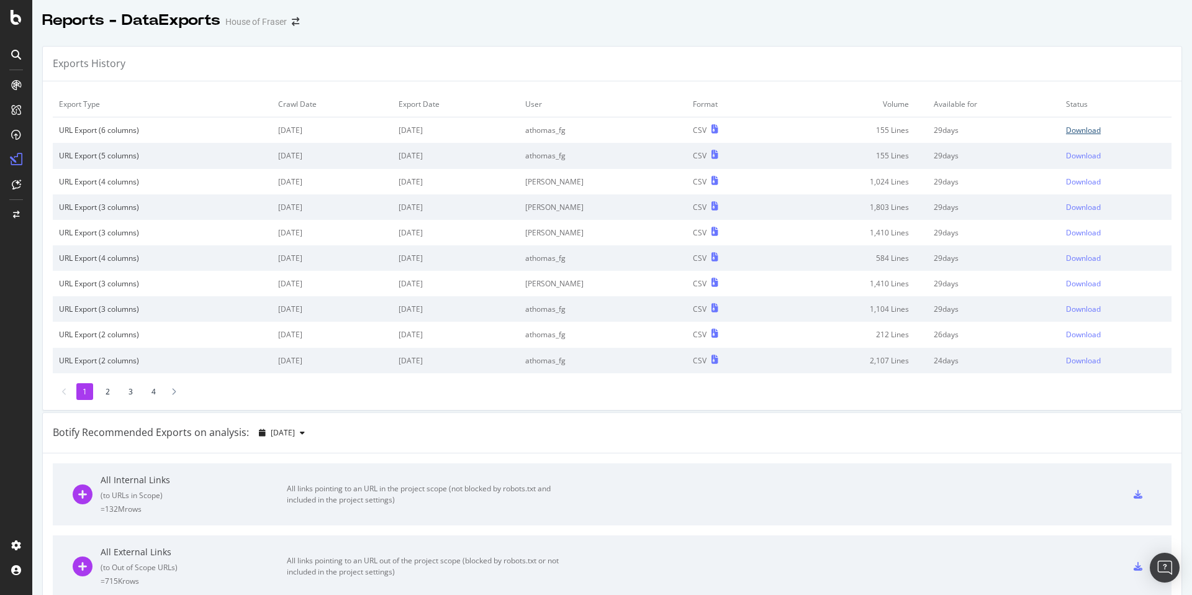
click at [1077, 130] on div "Download" at bounding box center [1083, 130] width 35 height 11
click at [12, 50] on icon at bounding box center [16, 55] width 10 height 10
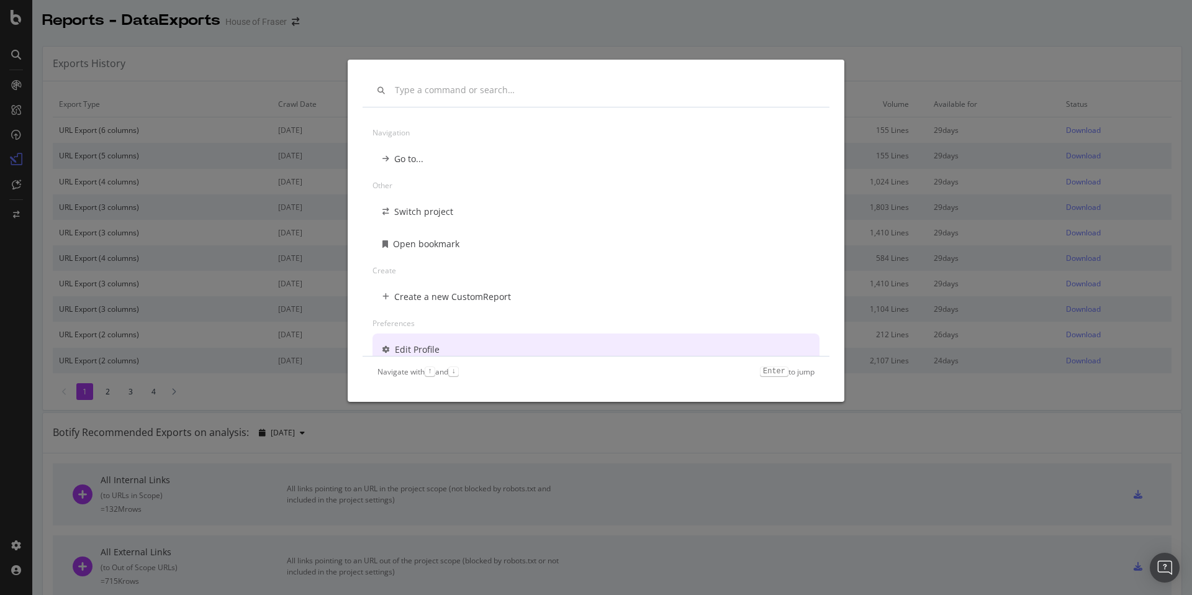
scroll to position [10, 0]
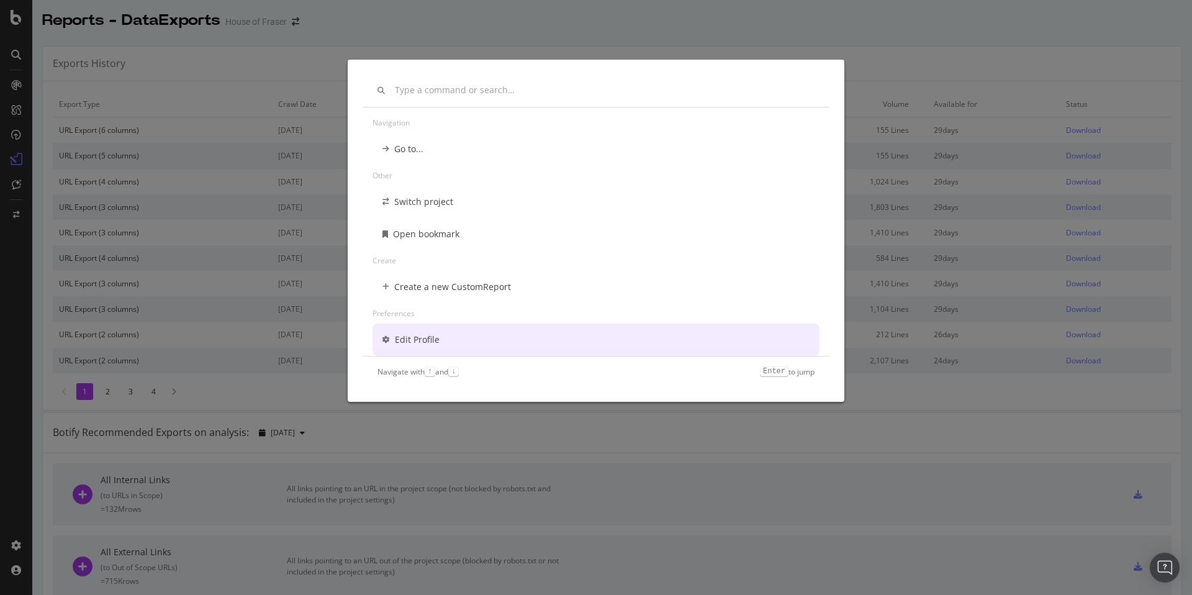
click at [16, 335] on div "Navigation Go to... Other Switch project Open bookmark Create Create a new Cust…" at bounding box center [596, 297] width 1192 height 595
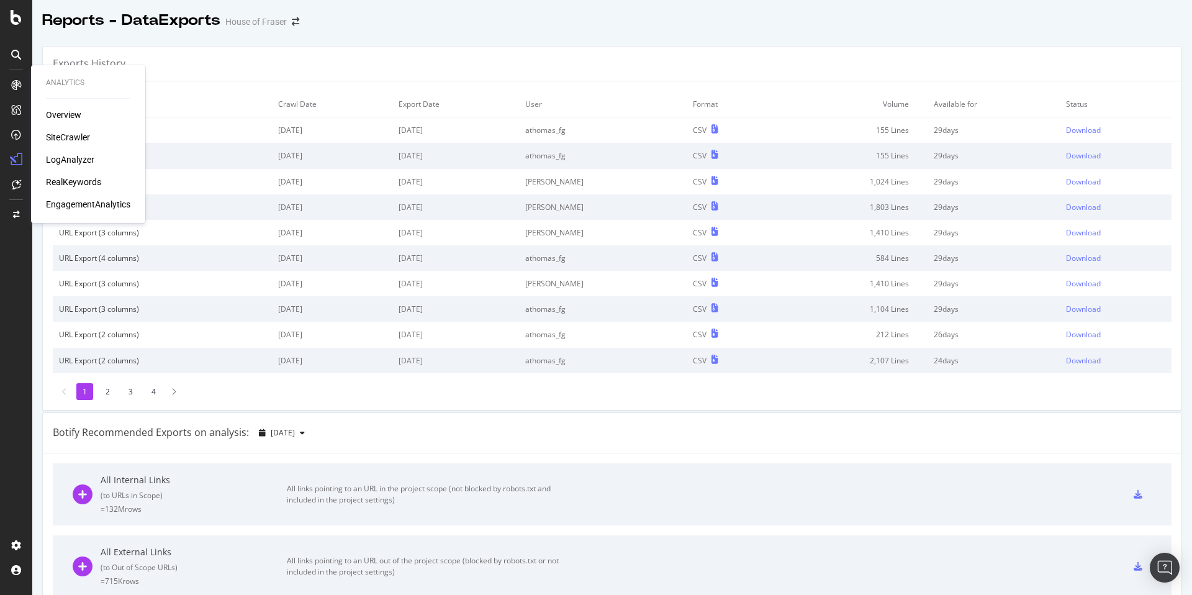
click at [73, 139] on div "SiteCrawler" at bounding box center [68, 137] width 44 height 12
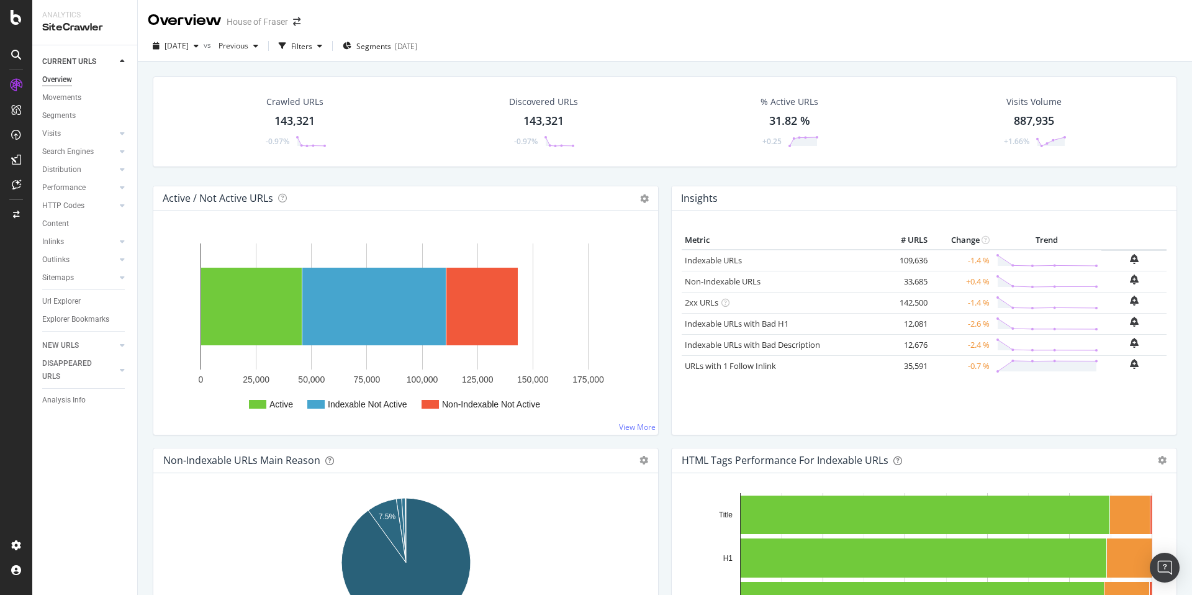
click at [40, 304] on div "CURRENT URLS Overview Movements Segments Visits Analysis Orphan URLs Search Eng…" at bounding box center [84, 320] width 105 height 550
click at [55, 297] on div "Url Explorer" at bounding box center [61, 301] width 39 height 13
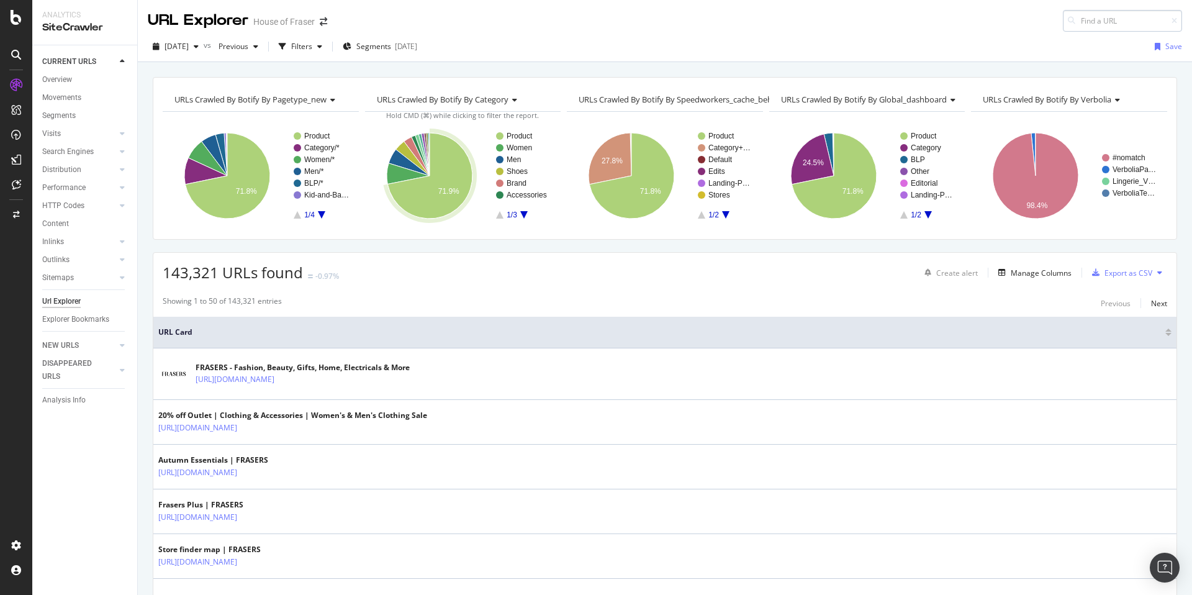
click at [1089, 16] on input at bounding box center [1122, 21] width 119 height 22
type input "[URL][DOMAIN_NAME]"
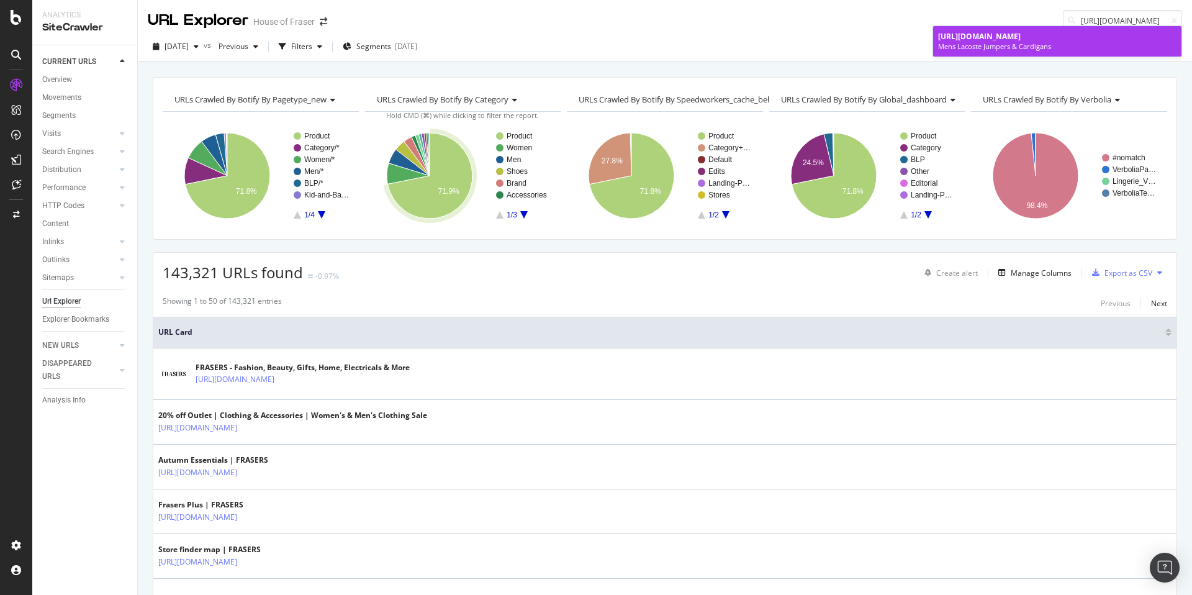
scroll to position [0, 0]
click at [1021, 34] on span "[URL][DOMAIN_NAME]" at bounding box center [979, 36] width 83 height 11
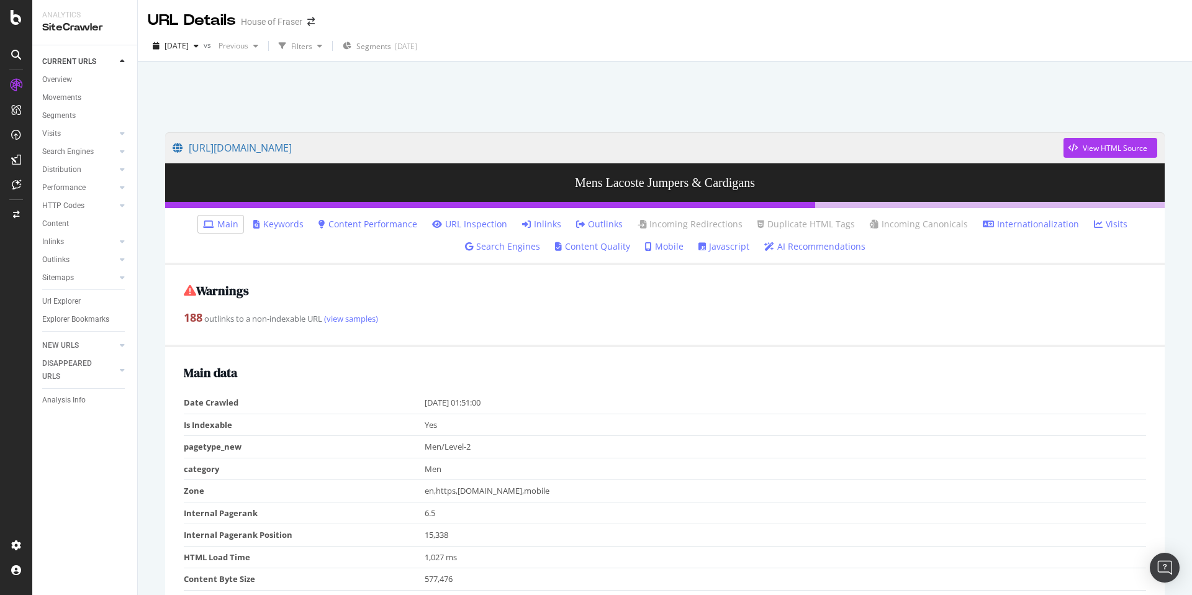
click at [536, 224] on link "Inlinks" at bounding box center [541, 224] width 39 height 12
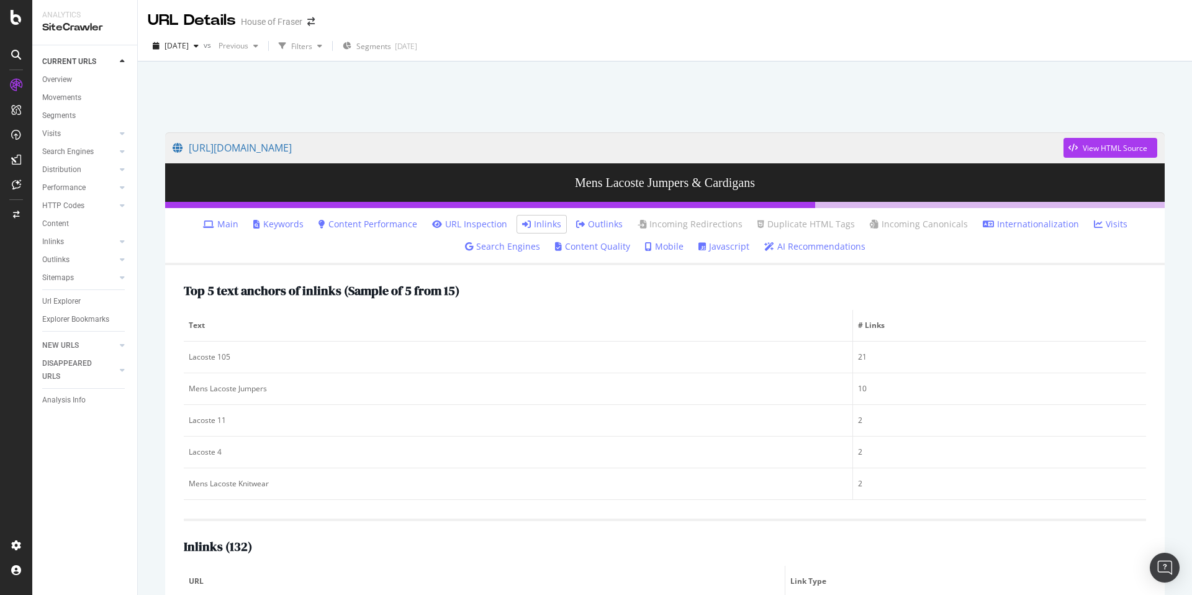
click at [79, 301] on div "Url Explorer" at bounding box center [61, 301] width 39 height 13
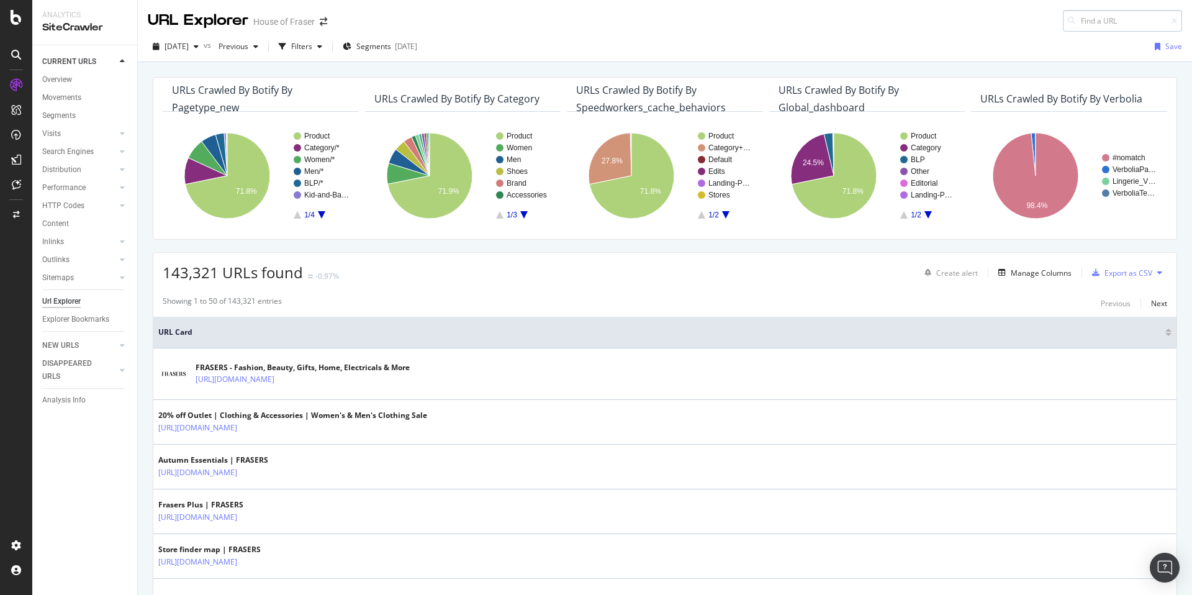
click at [1099, 22] on input at bounding box center [1122, 21] width 119 height 22
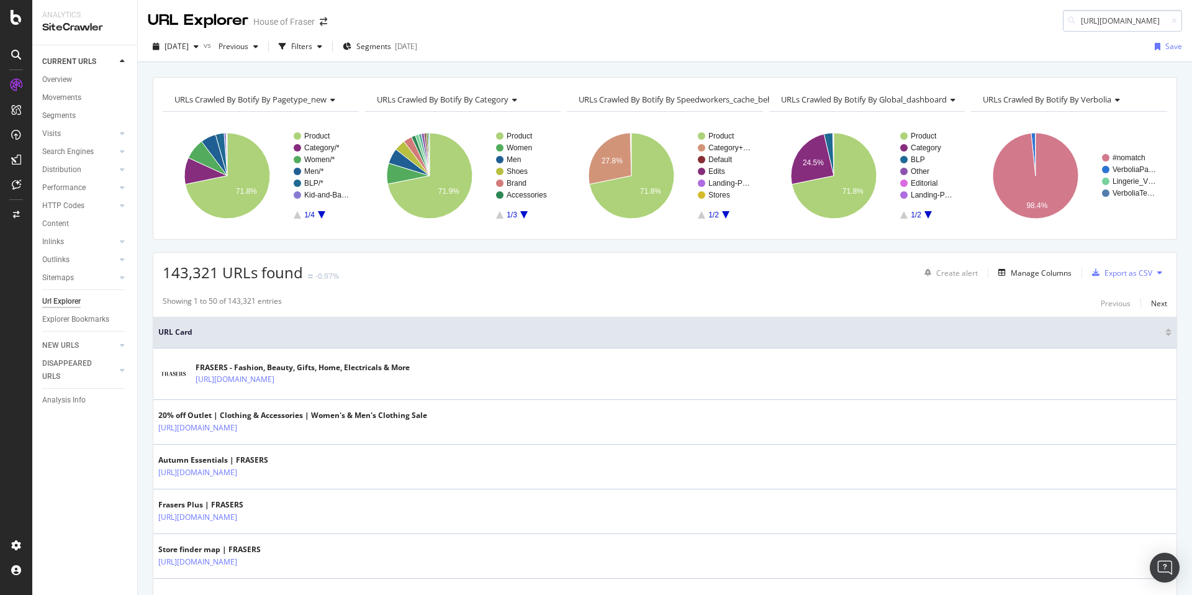
scroll to position [0, 114]
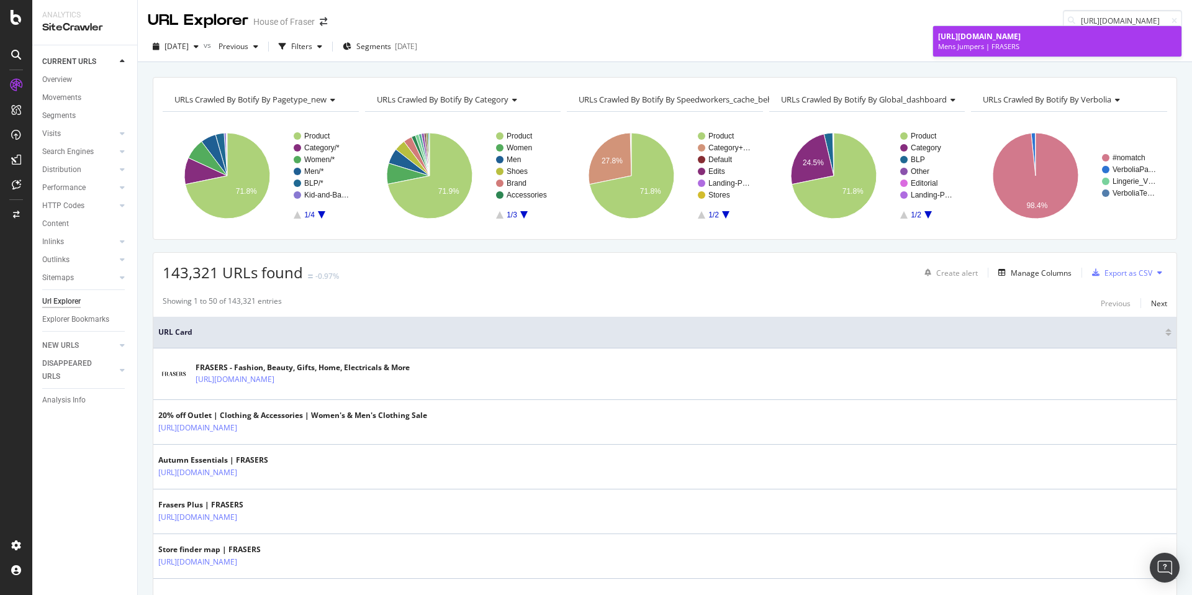
type input "[URL][DOMAIN_NAME]"
click at [1077, 50] on div "Mens Jumpers | FRASERS" at bounding box center [1057, 47] width 238 height 10
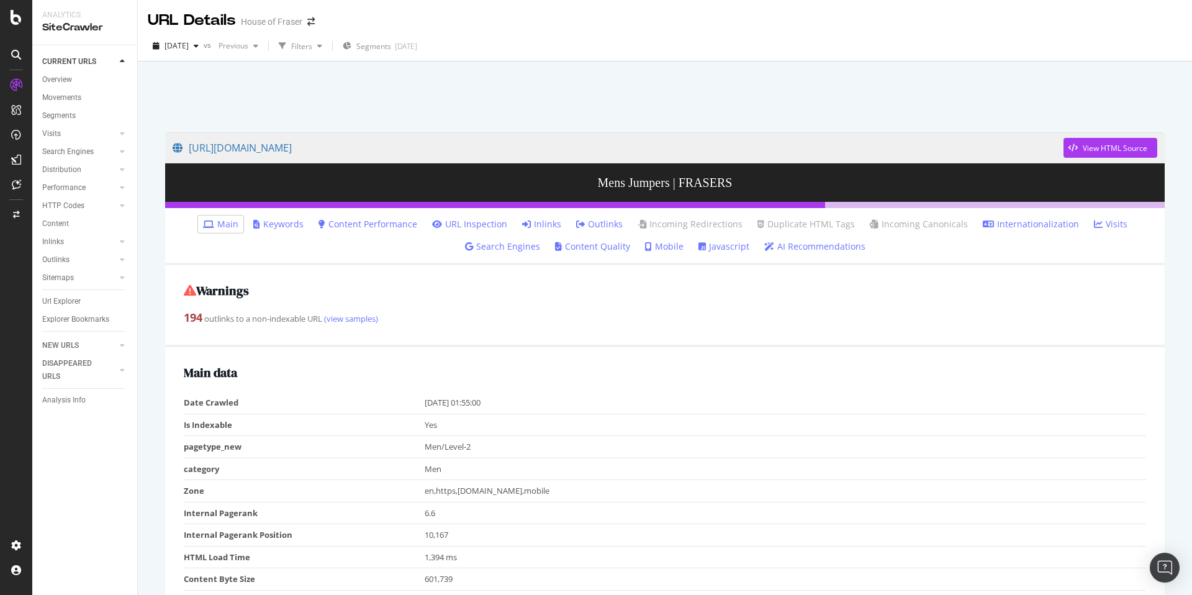
click at [545, 228] on link "Inlinks" at bounding box center [541, 224] width 39 height 12
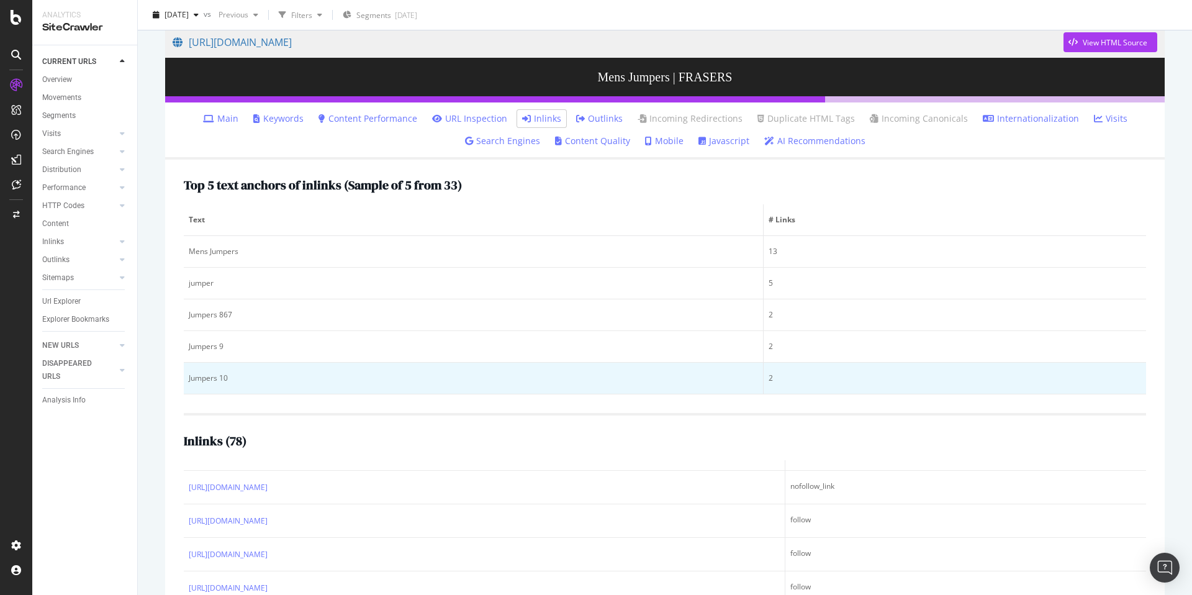
scroll to position [440, 0]
